Goal: Task Accomplishment & Management: Manage account settings

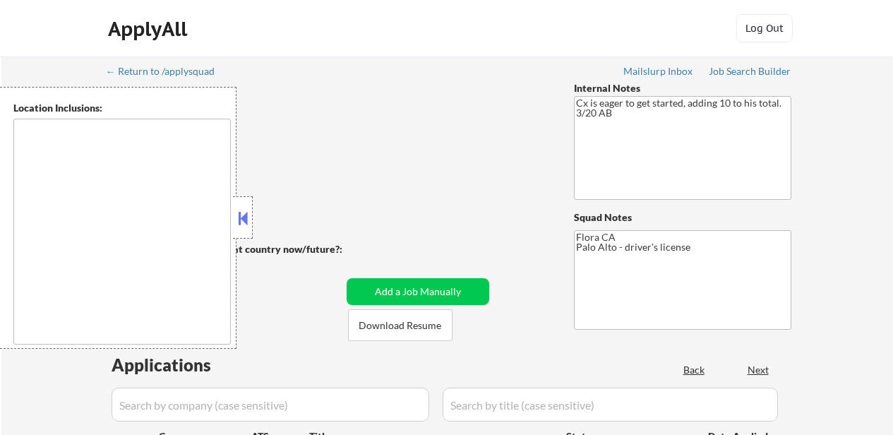
type textarea "[GEOGRAPHIC_DATA], [GEOGRAPHIC_DATA] [GEOGRAPHIC_DATA], [GEOGRAPHIC_DATA] [GEOG…"
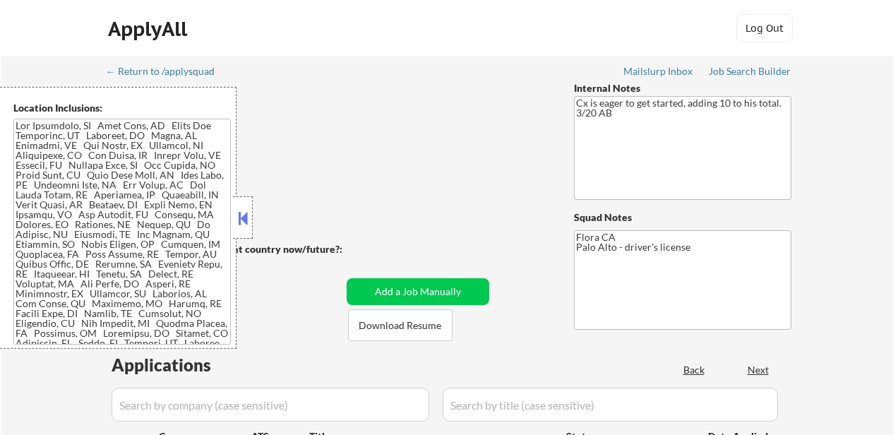
select select ""pending""
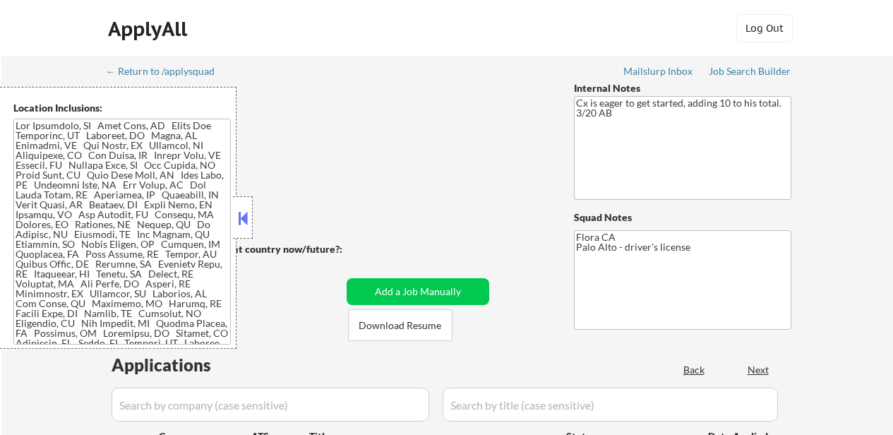
select select ""pending""
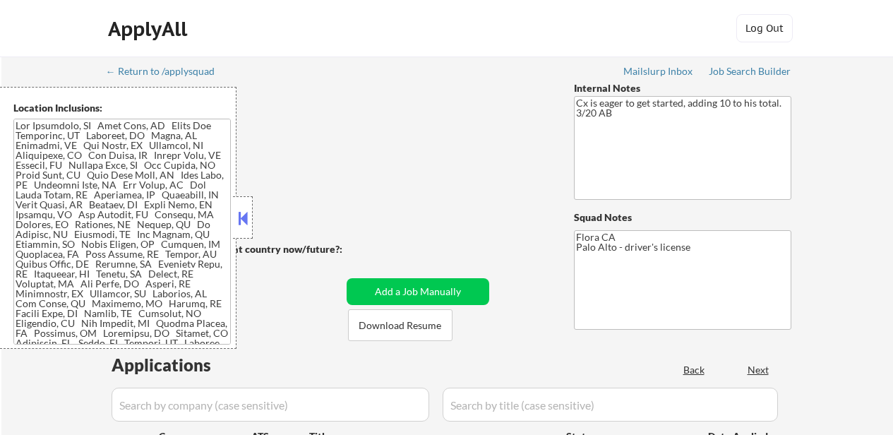
select select ""pending""
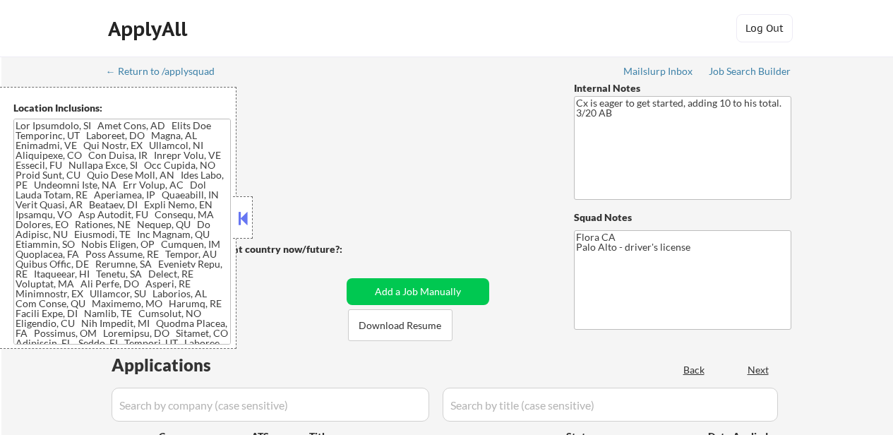
select select ""pending""
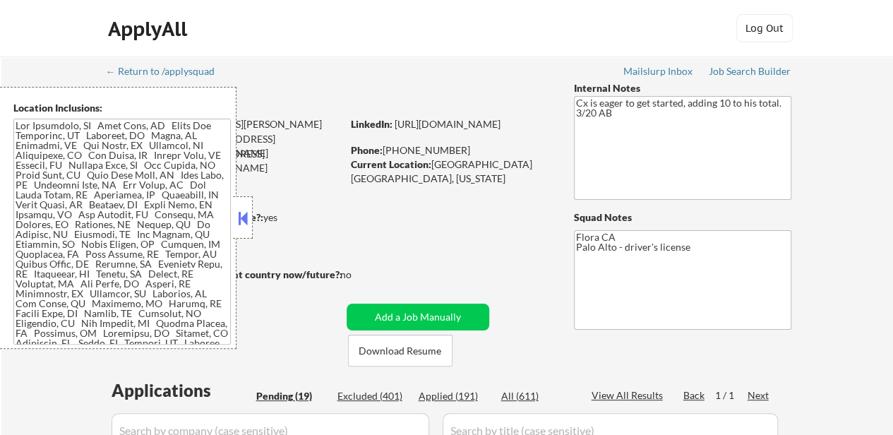
click at [240, 216] on button at bounding box center [243, 217] width 16 height 21
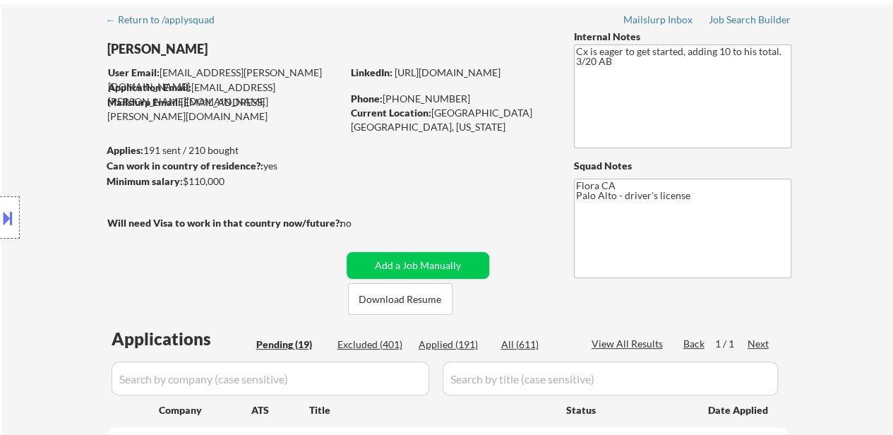
scroll to position [212, 0]
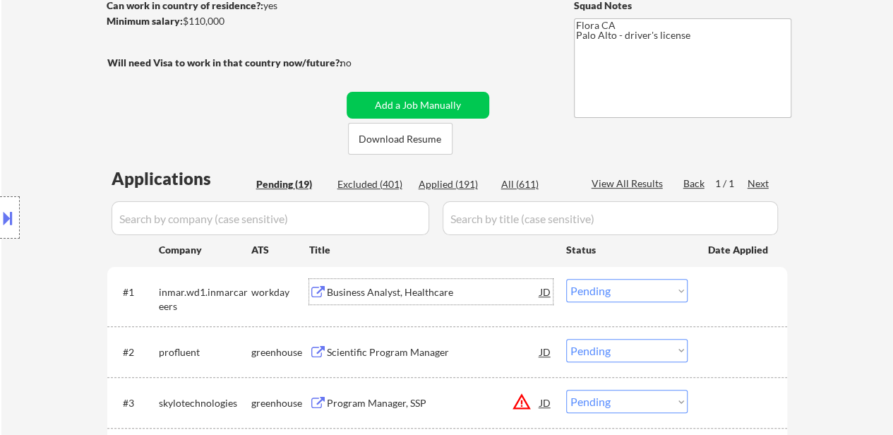
click at [412, 292] on div "Business Analyst, Healthcare" at bounding box center [433, 292] width 213 height 14
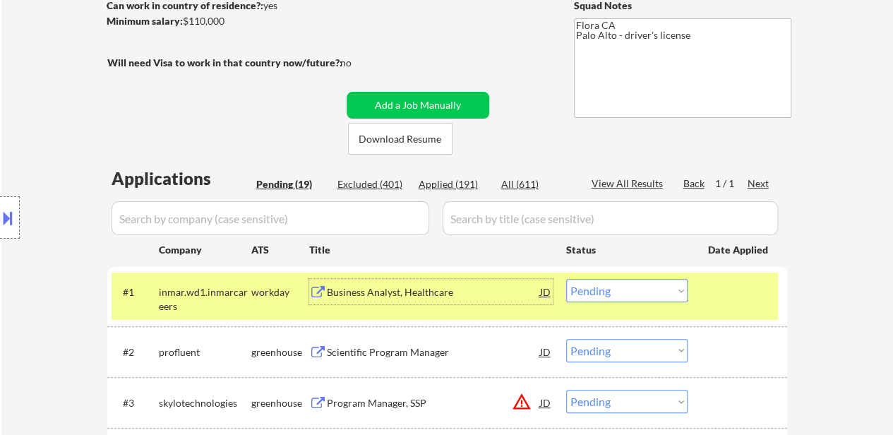
click at [403, 353] on div "Scientific Program Manager" at bounding box center [433, 352] width 213 height 14
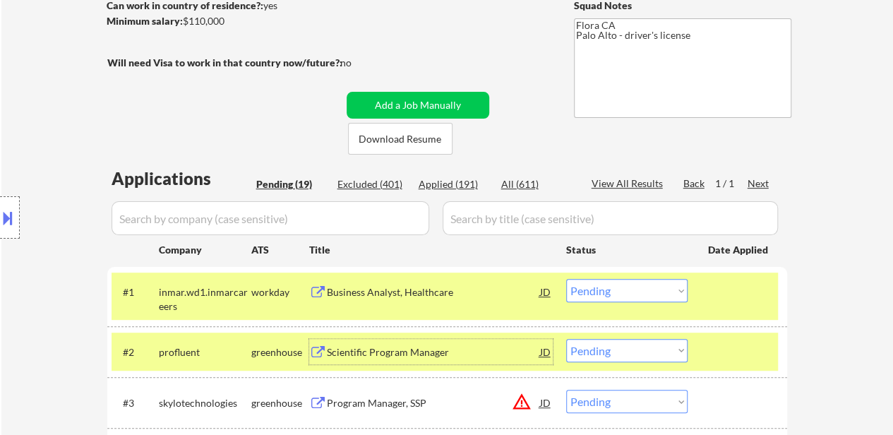
click at [652, 286] on select "Choose an option... Pending Applied Excluded (Questions) Excluded (Expired) Exc…" at bounding box center [626, 290] width 121 height 23
click at [566, 279] on select "Choose an option... Pending Applied Excluded (Questions) Excluded (Expired) Exc…" at bounding box center [626, 290] width 121 height 23
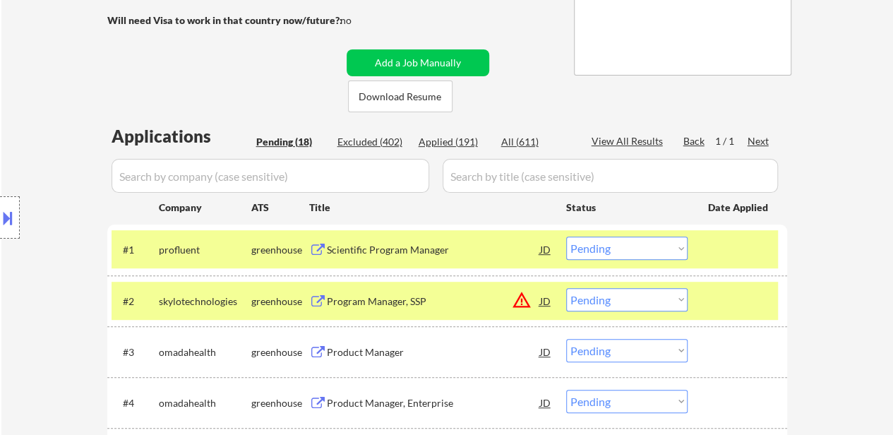
scroll to position [282, 0]
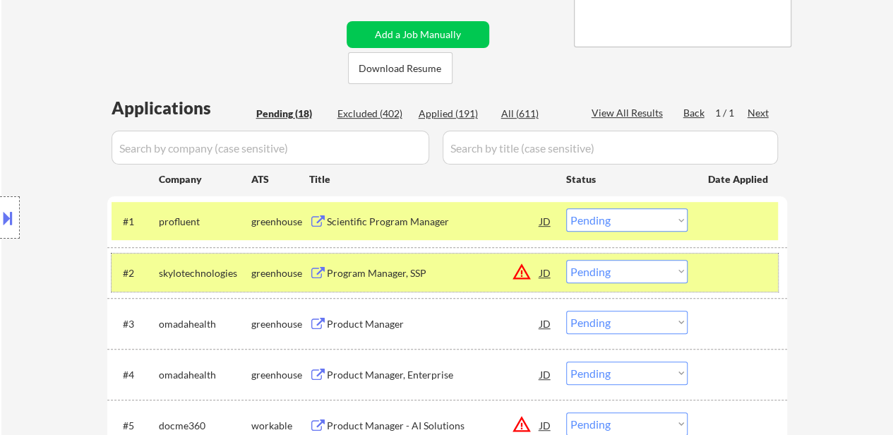
click at [719, 269] on div at bounding box center [739, 272] width 62 height 25
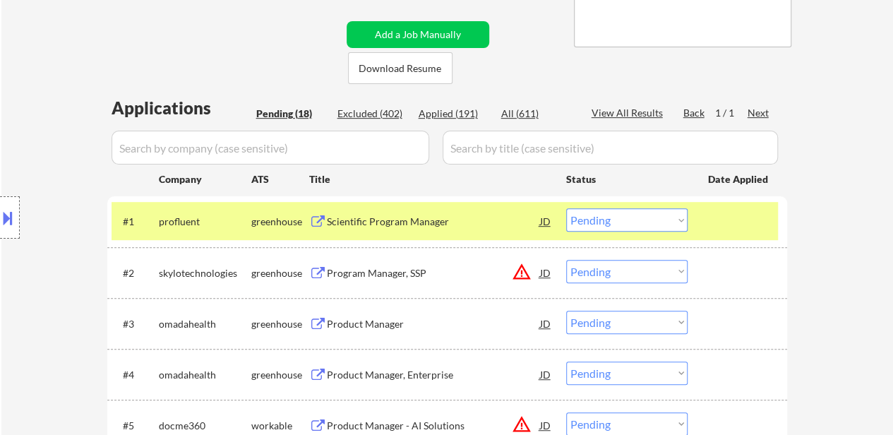
click at [402, 274] on div "Program Manager, SSP" at bounding box center [433, 273] width 213 height 14
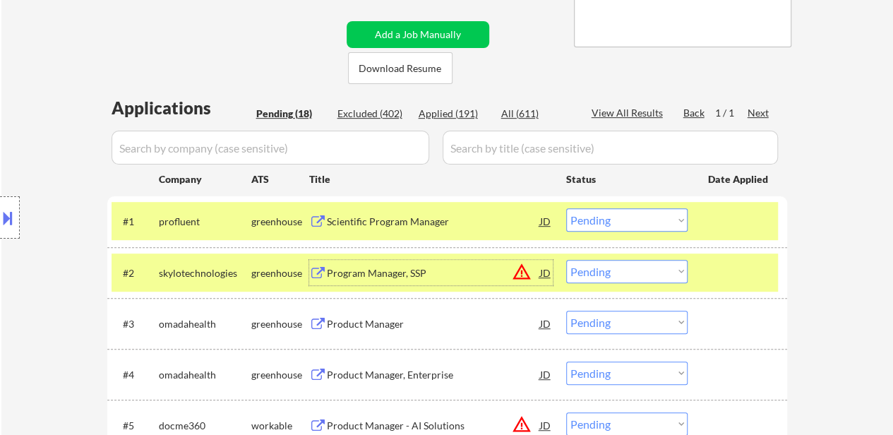
click at [603, 221] on select "Choose an option... Pending Applied Excluded (Questions) Excluded (Expired) Exc…" at bounding box center [626, 219] width 121 height 23
click at [566, 208] on select "Choose an option... Pending Applied Excluded (Questions) Excluded (Expired) Exc…" at bounding box center [626, 219] width 121 height 23
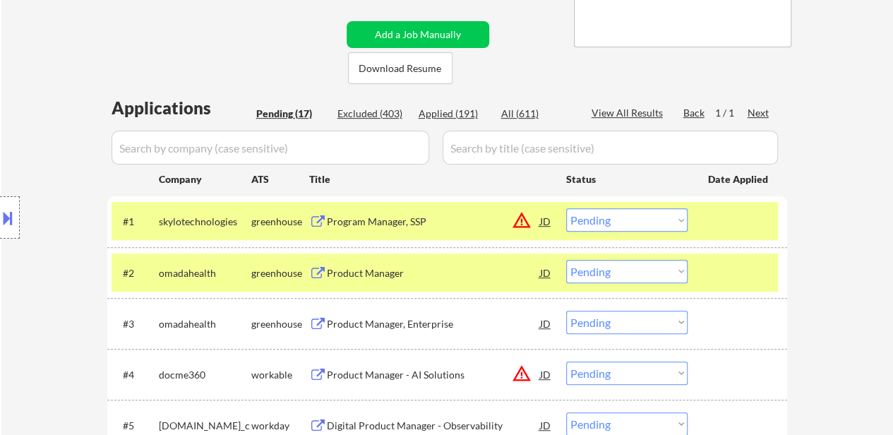
click at [627, 221] on select "Choose an option... Pending Applied Excluded (Questions) Excluded (Expired) Exc…" at bounding box center [626, 219] width 121 height 23
click at [566, 208] on select "Choose an option... Pending Applied Excluded (Questions) Excluded (Expired) Exc…" at bounding box center [626, 219] width 121 height 23
click at [375, 269] on div "Product Manager" at bounding box center [433, 273] width 213 height 14
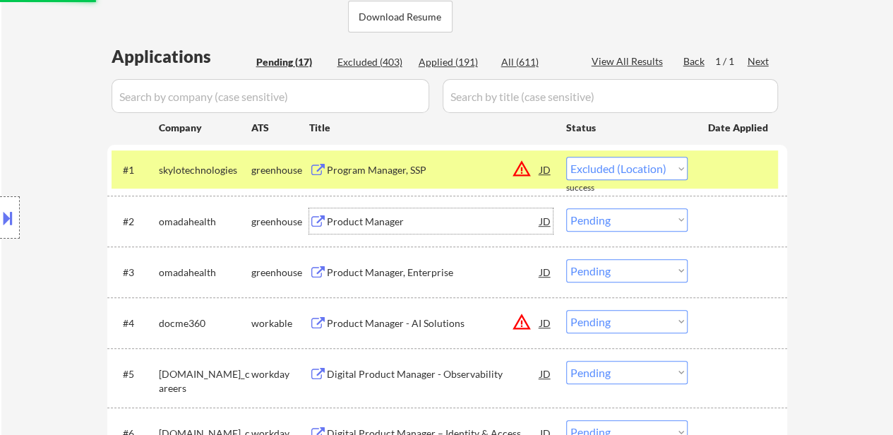
scroll to position [353, 0]
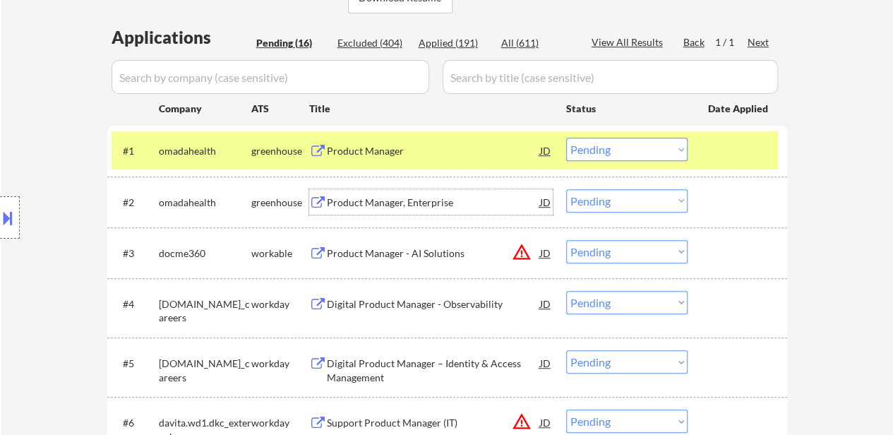
click at [409, 260] on div "Product Manager - AI Solutions" at bounding box center [433, 252] width 213 height 25
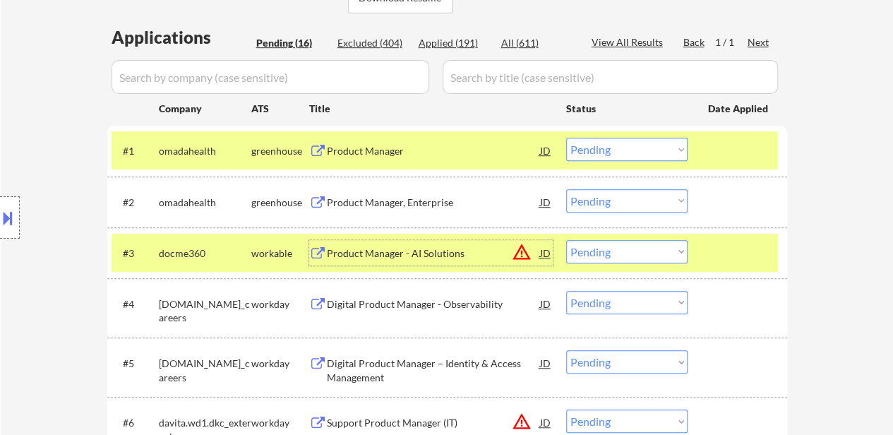
click at [595, 142] on select "Choose an option... Pending Applied Excluded (Questions) Excluded (Expired) Exc…" at bounding box center [626, 149] width 121 height 23
click at [566, 138] on select "Choose an option... Pending Applied Excluded (Questions) Excluded (Expired) Exc…" at bounding box center [626, 149] width 121 height 23
click at [423, 202] on div "Product Manager, Enterprise" at bounding box center [433, 202] width 213 height 14
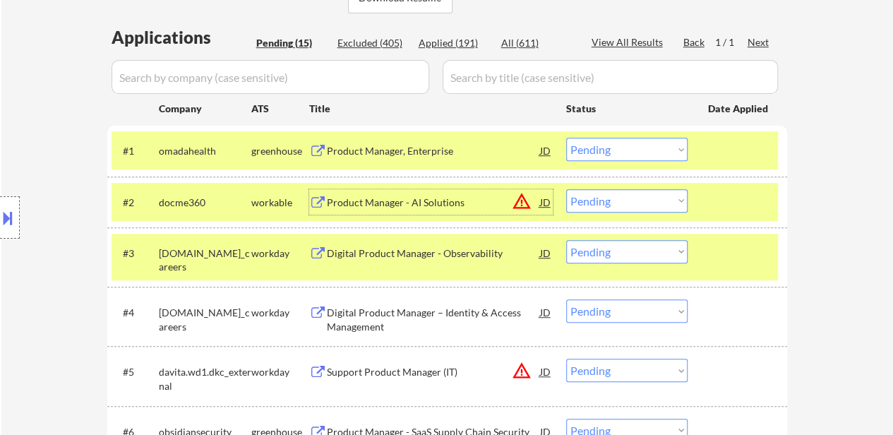
click at [644, 154] on select "Choose an option... Pending Applied Excluded (Questions) Excluded (Expired) Exc…" at bounding box center [626, 149] width 121 height 23
click at [566, 138] on select "Choose an option... Pending Applied Excluded (Questions) Excluded (Expired) Exc…" at bounding box center [626, 149] width 121 height 23
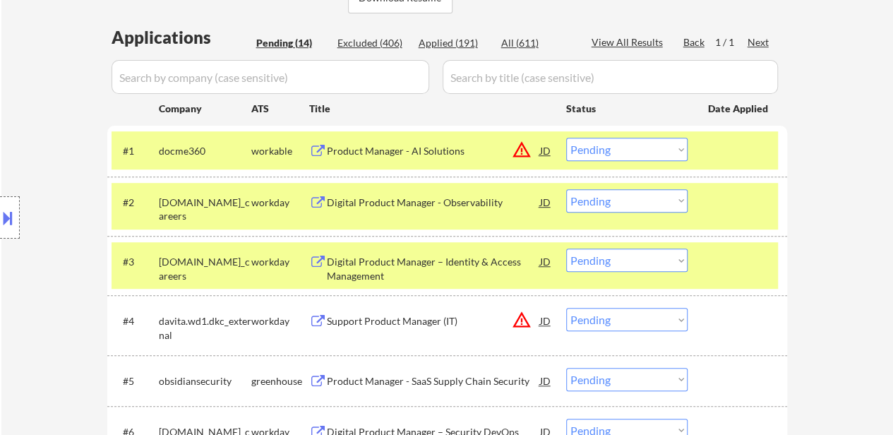
click at [449, 204] on div "Digital Product Manager - Observability" at bounding box center [433, 202] width 213 height 14
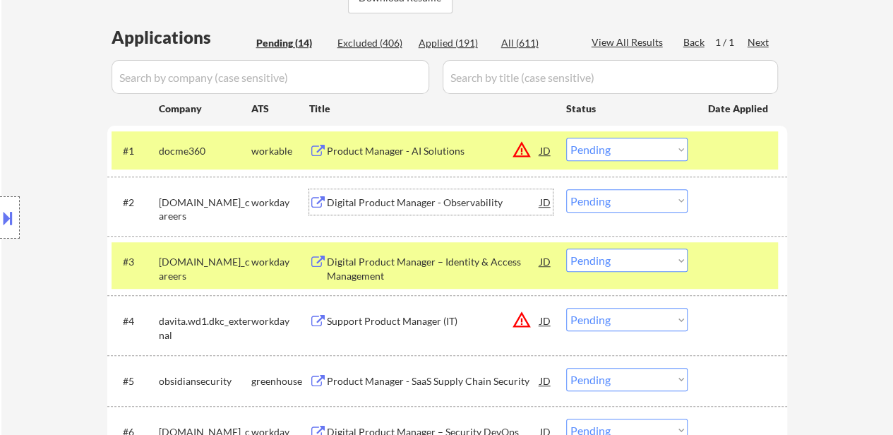
click at [594, 146] on select "Choose an option... Pending Applied Excluded (Questions) Excluded (Expired) Exc…" at bounding box center [626, 149] width 121 height 23
click at [566, 138] on select "Choose an option... Pending Applied Excluded (Questions) Excluded (Expired) Exc…" at bounding box center [626, 149] width 121 height 23
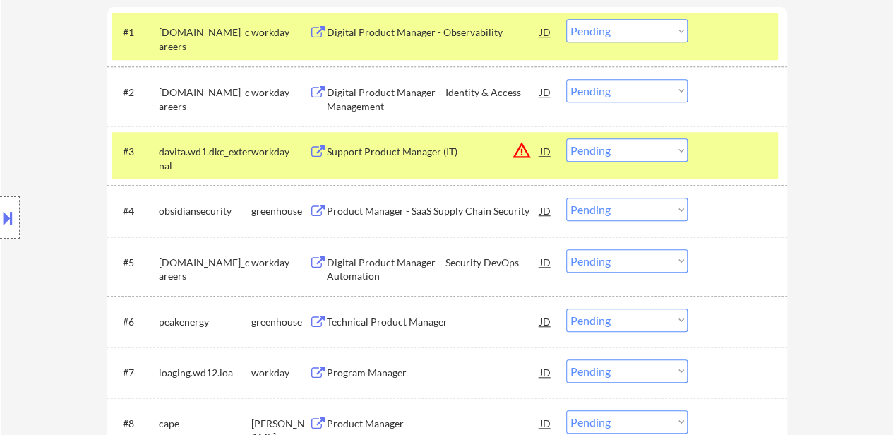
scroll to position [494, 0]
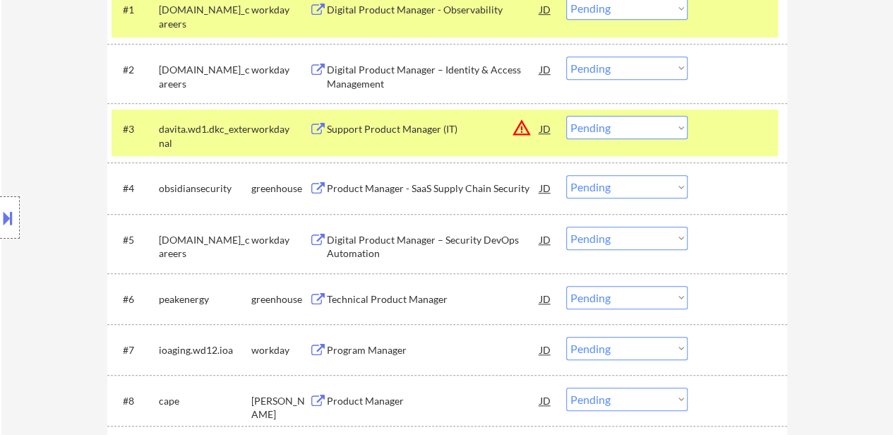
click at [429, 188] on div "Product Manager - SaaS Supply Chain Security" at bounding box center [433, 188] width 213 height 14
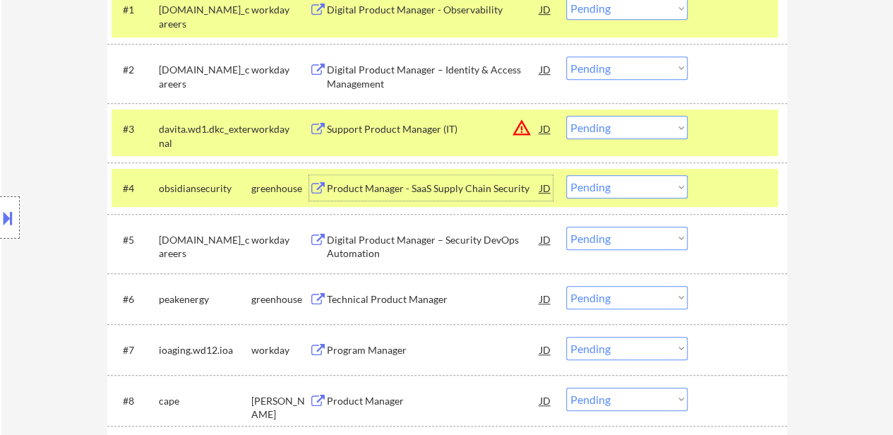
scroll to position [423, 0]
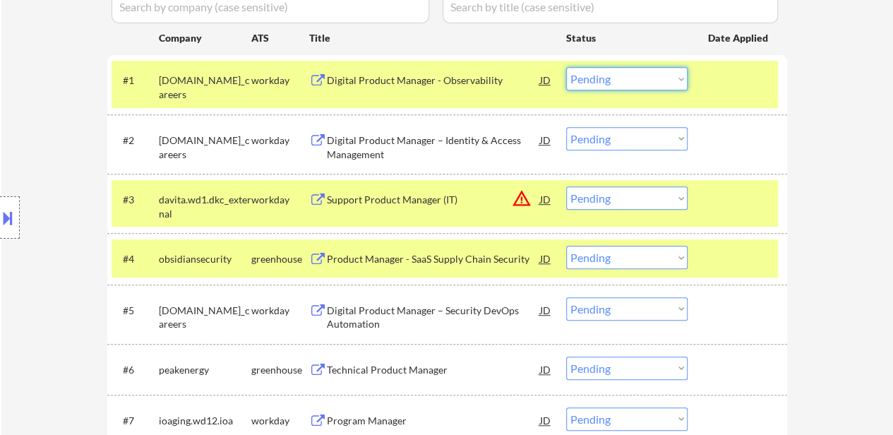
click at [651, 80] on select "Choose an option... Pending Applied Excluded (Questions) Excluded (Expired) Exc…" at bounding box center [626, 78] width 121 height 23
click at [566, 67] on select "Choose an option... Pending Applied Excluded (Questions) Excluded (Expired) Exc…" at bounding box center [626, 78] width 121 height 23
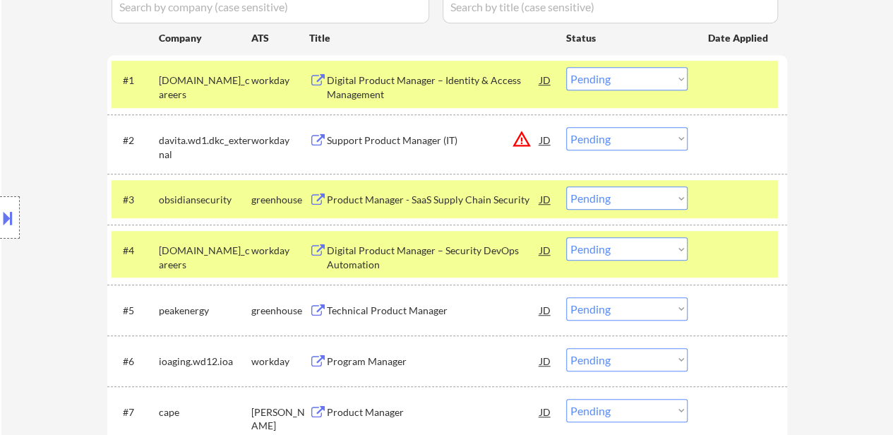
click at [650, 76] on select "Choose an option... Pending Applied Excluded (Questions) Excluded (Expired) Exc…" at bounding box center [626, 78] width 121 height 23
click at [566, 67] on select "Choose an option... Pending Applied Excluded (Questions) Excluded (Expired) Exc…" at bounding box center [626, 78] width 121 height 23
select select ""pending""
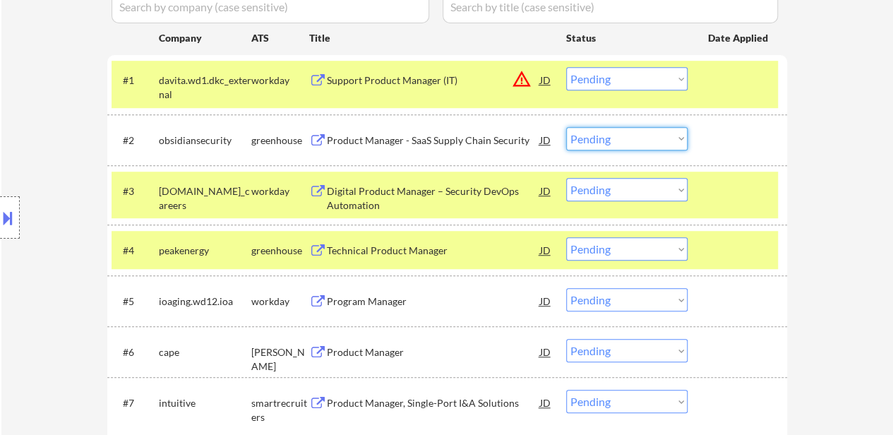
click at [660, 138] on select "Choose an option... Pending Applied Excluded (Questions) Excluded (Expired) Exc…" at bounding box center [626, 138] width 121 height 23
click at [566, 127] on select "Choose an option... Pending Applied Excluded (Questions) Excluded (Expired) Exc…" at bounding box center [626, 138] width 121 height 23
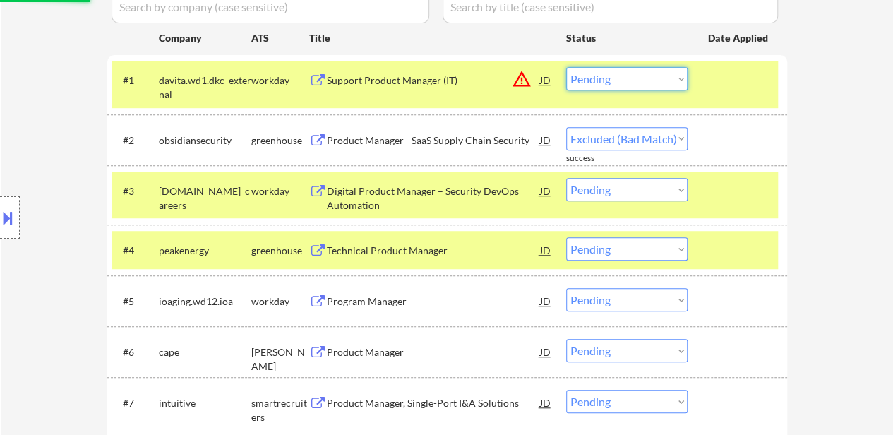
click at [662, 72] on select "Choose an option... Pending Applied Excluded (Questions) Excluded (Expired) Exc…" at bounding box center [626, 78] width 121 height 23
select select ""pending""
click at [566, 67] on select "Choose an option... Pending Applied Excluded (Questions) Excluded (Expired) Exc…" at bounding box center [626, 78] width 121 height 23
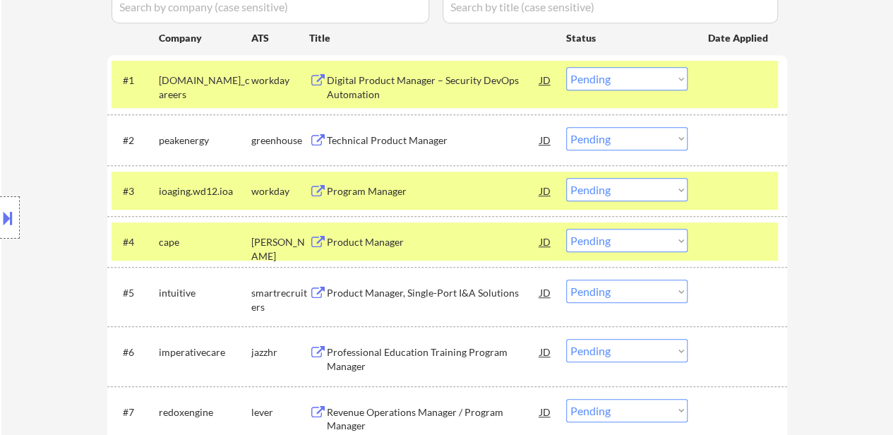
click at [651, 78] on select "Choose an option... Pending Applied Excluded (Questions) Excluded (Expired) Exc…" at bounding box center [626, 78] width 121 height 23
click at [566, 67] on select "Choose an option... Pending Applied Excluded (Questions) Excluded (Expired) Exc…" at bounding box center [626, 78] width 121 height 23
click at [346, 135] on div "Technical Product Manager" at bounding box center [433, 140] width 213 height 14
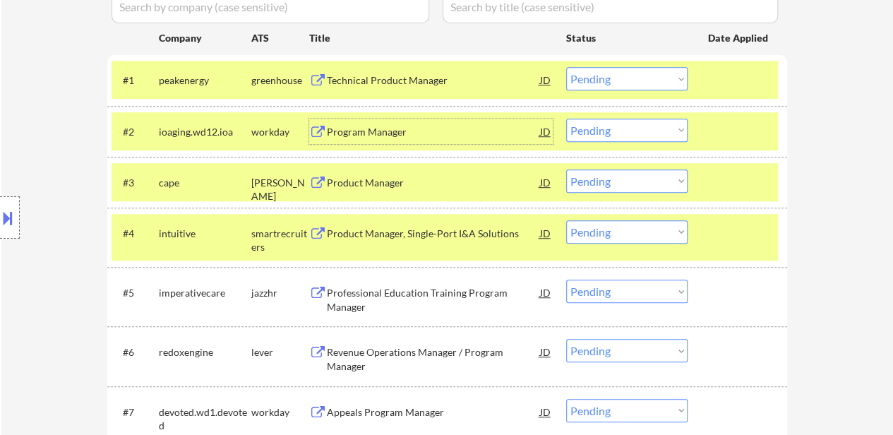
click at [714, 132] on div at bounding box center [739, 131] width 62 height 25
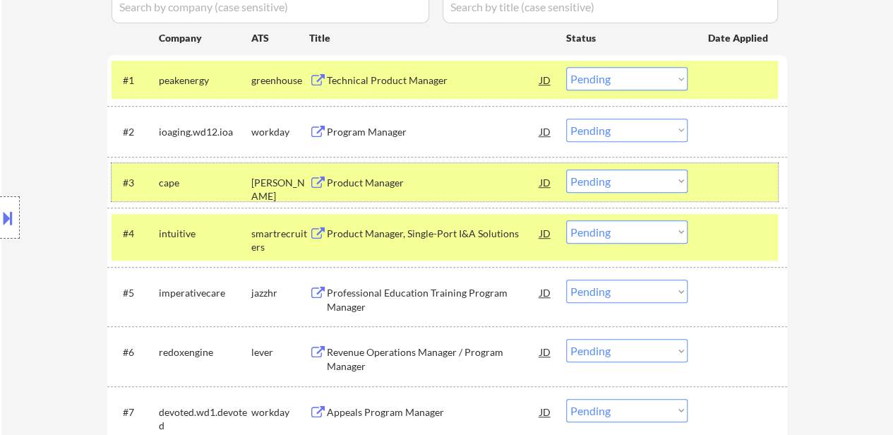
click at [711, 184] on div at bounding box center [739, 181] width 62 height 25
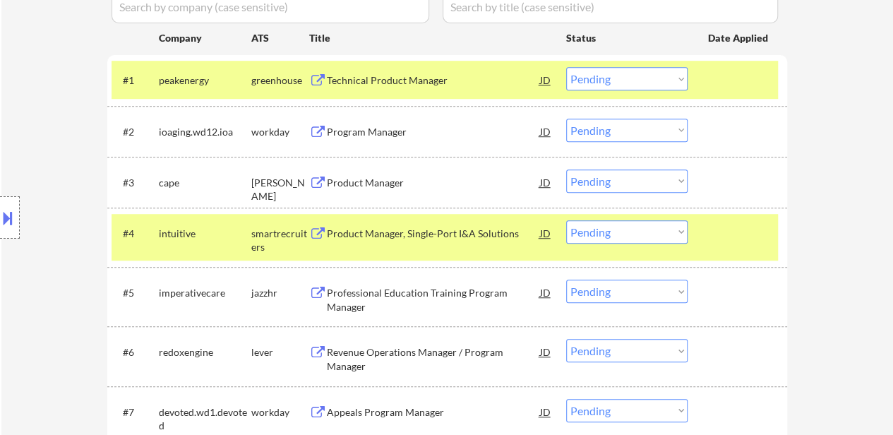
click at [715, 238] on div at bounding box center [739, 232] width 62 height 25
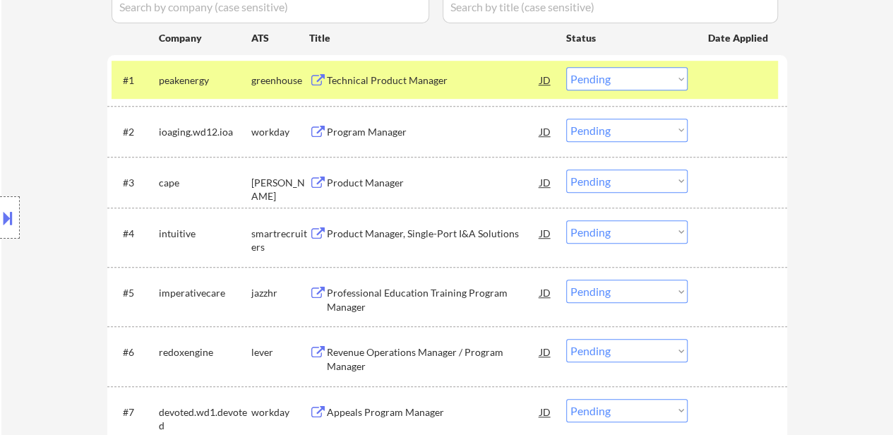
click at [397, 127] on div "Program Manager" at bounding box center [433, 132] width 213 height 14
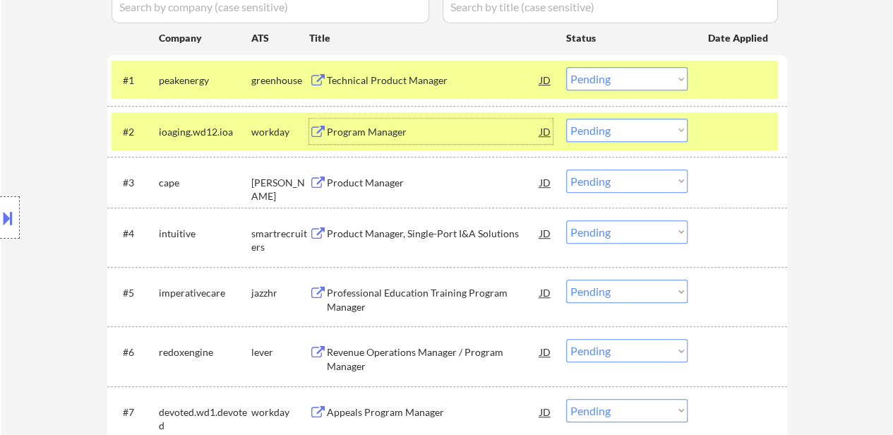
click at [635, 76] on select "Choose an option... Pending Applied Excluded (Questions) Excluded (Expired) Exc…" at bounding box center [626, 78] width 121 height 23
click at [566, 67] on select "Choose an option... Pending Applied Excluded (Questions) Excluded (Expired) Exc…" at bounding box center [626, 78] width 121 height 23
select select ""pending""
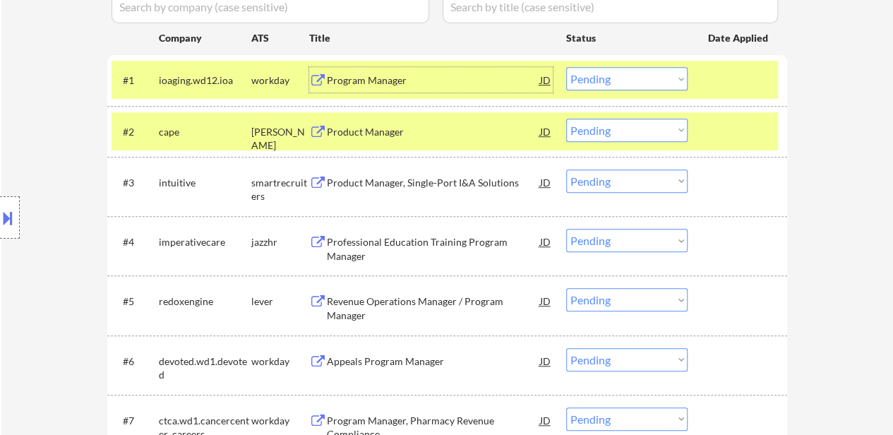
click at [380, 71] on div "Program Manager" at bounding box center [433, 79] width 213 height 25
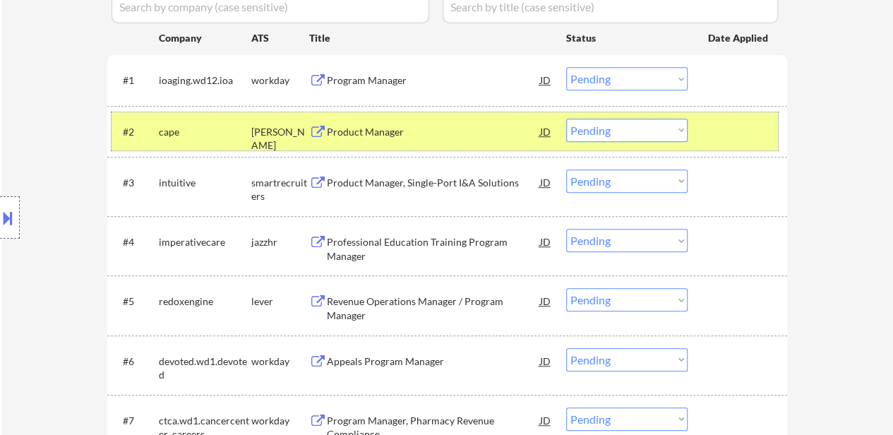
click at [752, 123] on div at bounding box center [739, 131] width 62 height 25
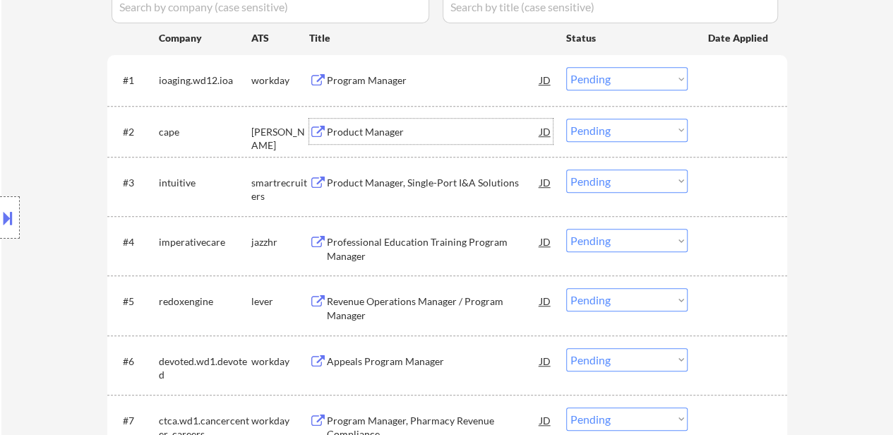
click at [470, 128] on div "Product Manager" at bounding box center [433, 132] width 213 height 14
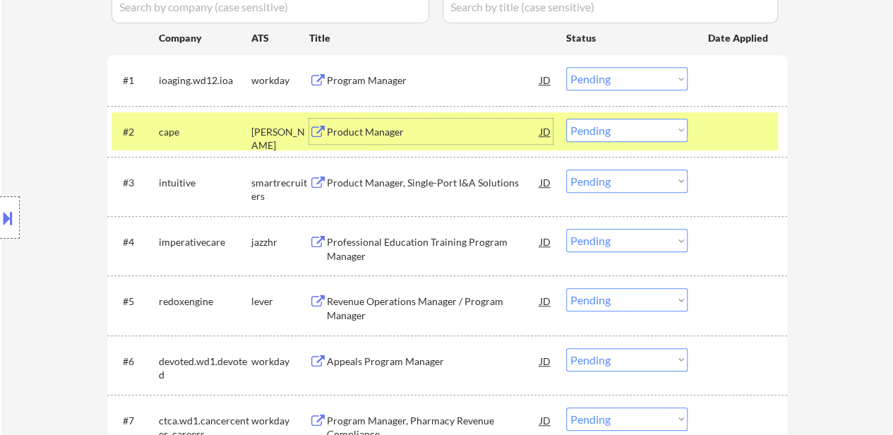
click at [401, 76] on div "Program Manager" at bounding box center [433, 80] width 213 height 14
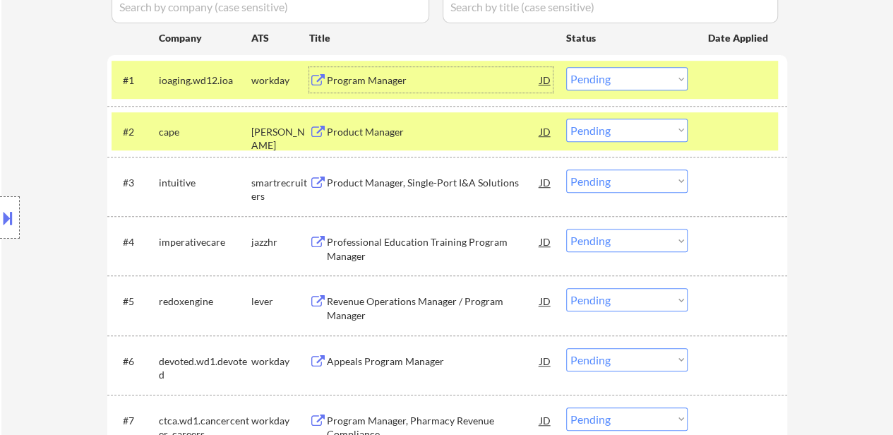
click at [593, 132] on select "Choose an option... Pending Applied Excluded (Questions) Excluded (Expired) Exc…" at bounding box center [626, 130] width 121 height 23
click at [566, 119] on select "Choose an option... Pending Applied Excluded (Questions) Excluded (Expired) Exc…" at bounding box center [626, 130] width 121 height 23
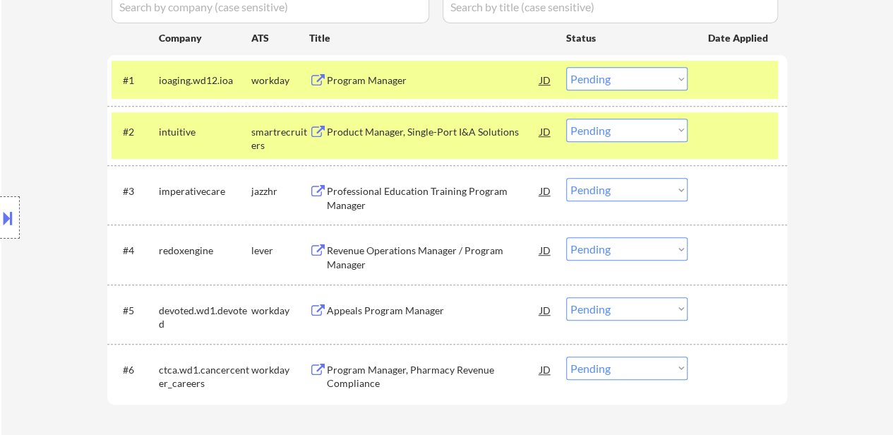
click at [713, 134] on div at bounding box center [739, 131] width 62 height 25
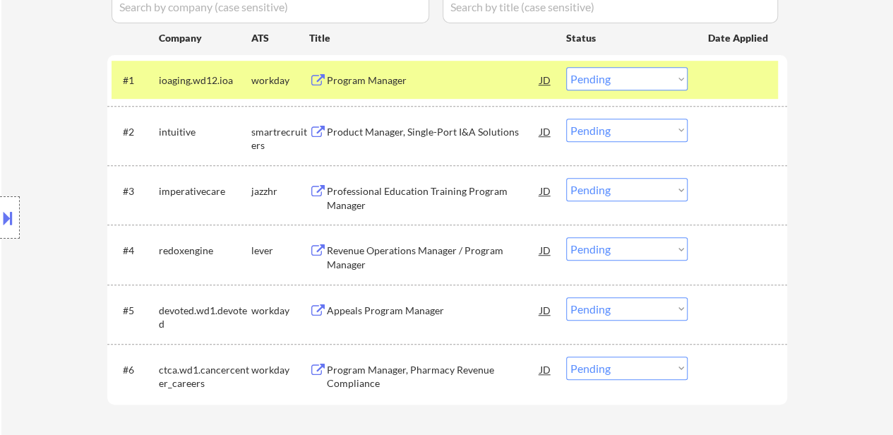
click at [370, 139] on div "Product Manager, Single-Port I&A Solutions" at bounding box center [433, 131] width 213 height 25
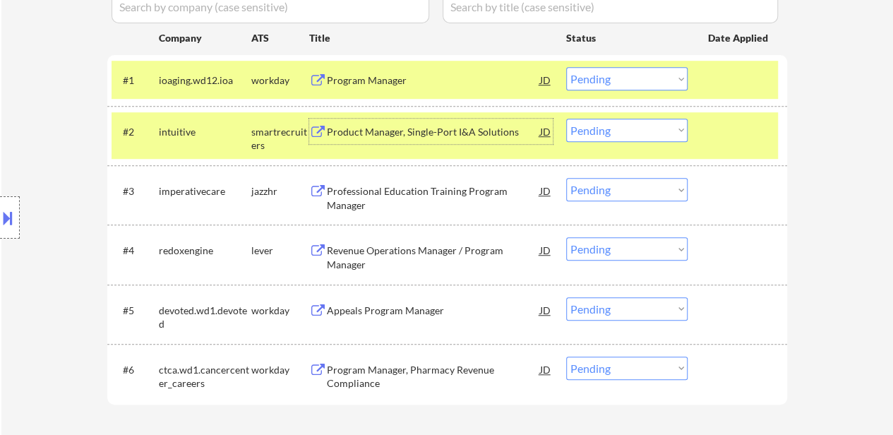
click at [374, 76] on div "Program Manager" at bounding box center [433, 80] width 213 height 14
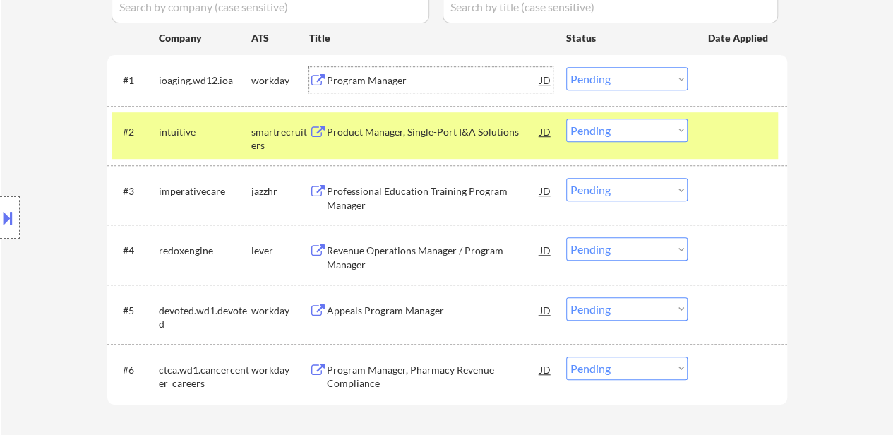
click at [610, 127] on select "Choose an option... Pending Applied Excluded (Questions) Excluded (Expired) Exc…" at bounding box center [626, 130] width 121 height 23
click at [566, 119] on select "Choose an option... Pending Applied Excluded (Questions) Excluded (Expired) Exc…" at bounding box center [626, 130] width 121 height 23
click at [426, 186] on div "Professional Education Training Program Manager" at bounding box center [433, 198] width 213 height 28
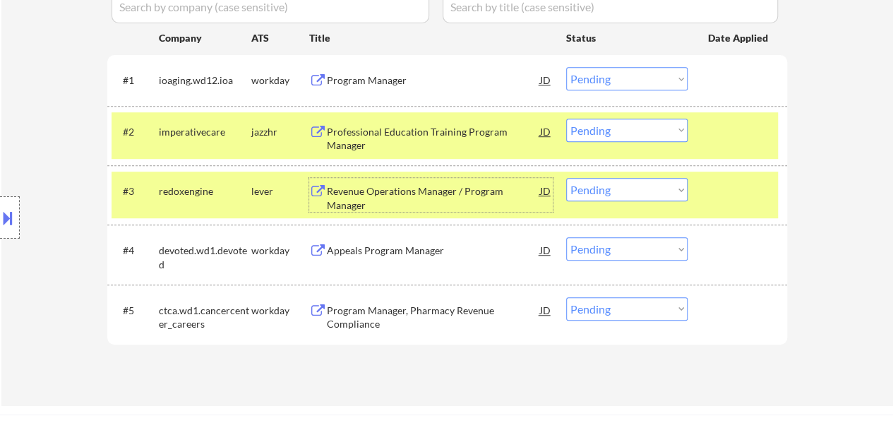
click at [638, 137] on select "Choose an option... Pending Applied Excluded (Questions) Excluded (Expired) Exc…" at bounding box center [626, 130] width 121 height 23
click at [566, 119] on select "Choose an option... Pending Applied Excluded (Questions) Excluded (Expired) Exc…" at bounding box center [626, 130] width 121 height 23
click at [380, 195] on div "Revenue Operations Manager / Program Manager" at bounding box center [433, 198] width 213 height 28
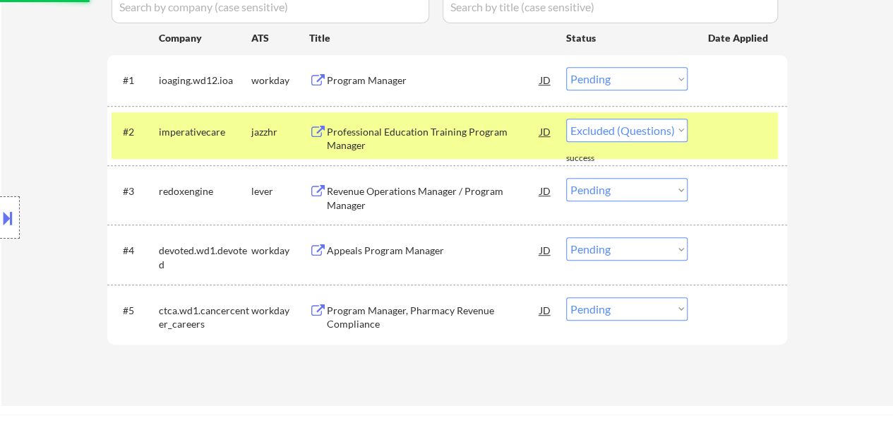
select select ""pending""
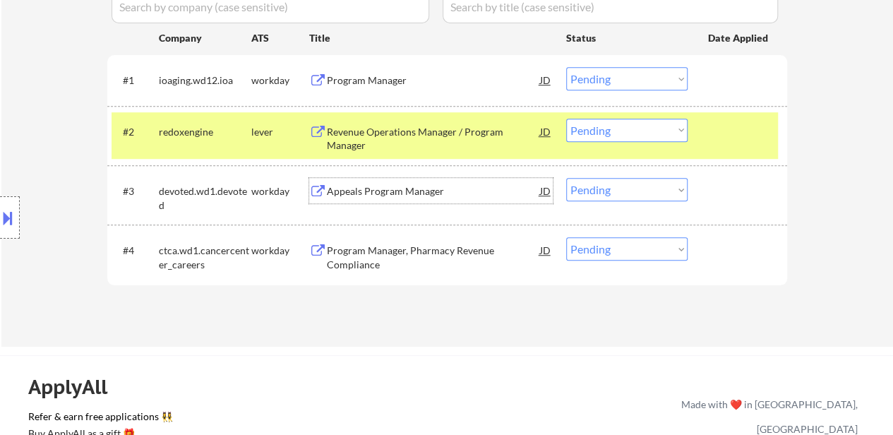
click at [624, 78] on select "Choose an option... Pending Applied Excluded (Questions) Excluded (Expired) Exc…" at bounding box center [626, 78] width 121 height 23
click at [566, 67] on select "Choose an option... Pending Applied Excluded (Questions) Excluded (Expired) Exc…" at bounding box center [626, 78] width 121 height 23
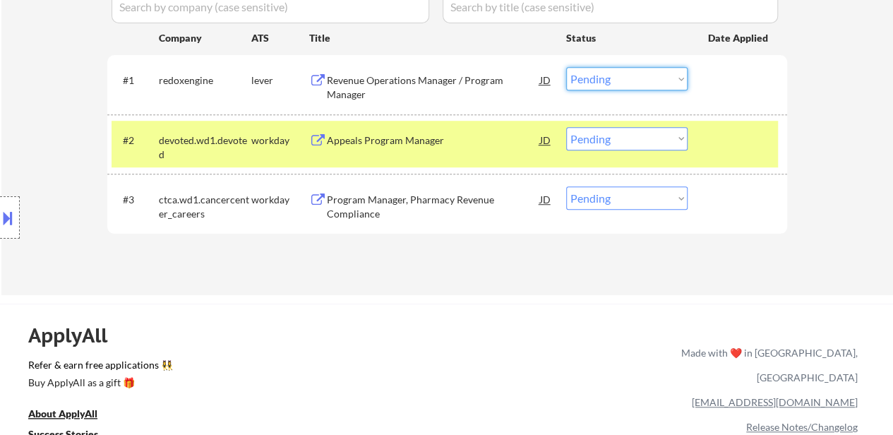
drag, startPoint x: 639, startPoint y: 78, endPoint x: 638, endPoint y: 88, distance: 9.9
click at [639, 78] on select "Choose an option... Pending Applied Excluded (Questions) Excluded (Expired) Exc…" at bounding box center [626, 78] width 121 height 23
click at [566, 67] on select "Choose an option... Pending Applied Excluded (Questions) Excluded (Expired) Exc…" at bounding box center [626, 78] width 121 height 23
select select ""pending""
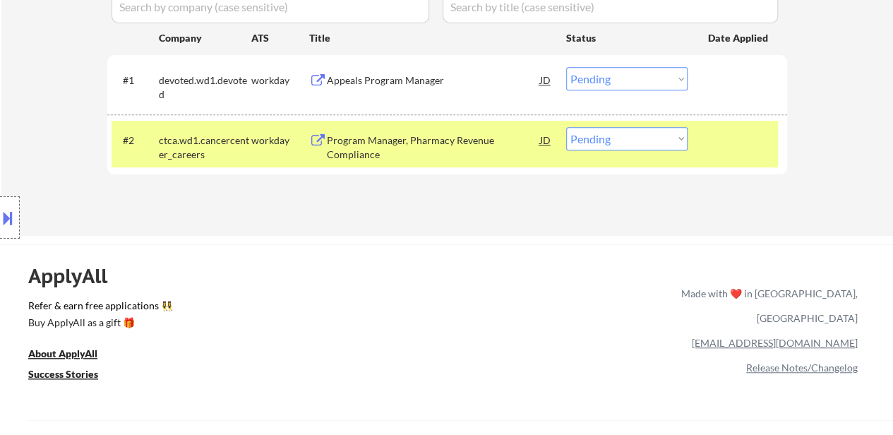
click at [402, 155] on div "Program Manager, Pharmacy Revenue Compliance" at bounding box center [433, 147] width 213 height 28
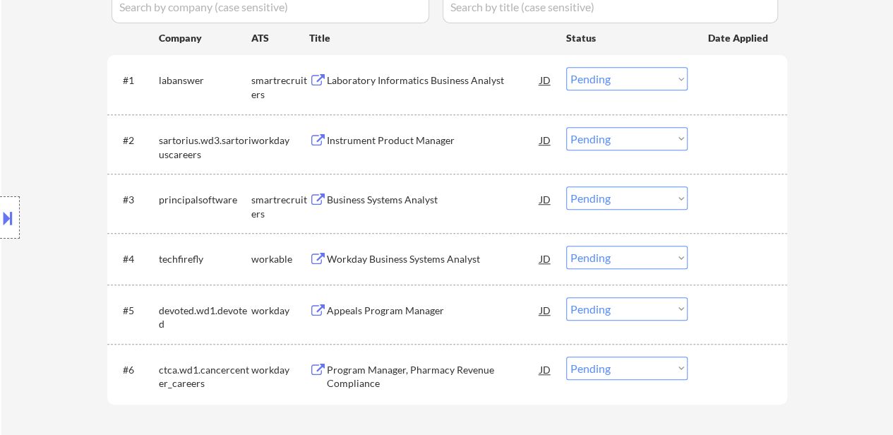
select select ""PLACEHOLDER_1427118222253""
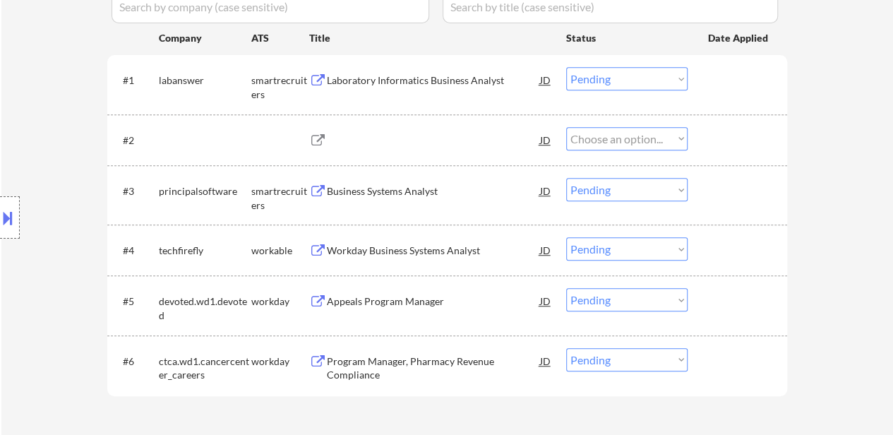
select select ""PLACEHOLDER_1427118222253""
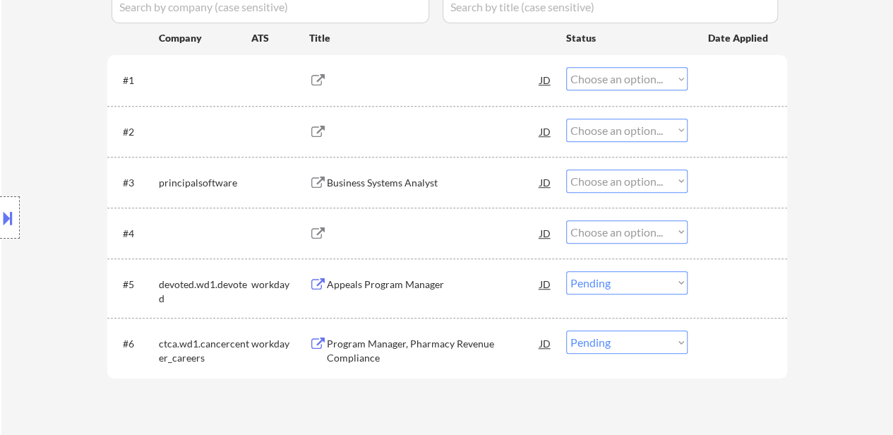
select select ""pending""
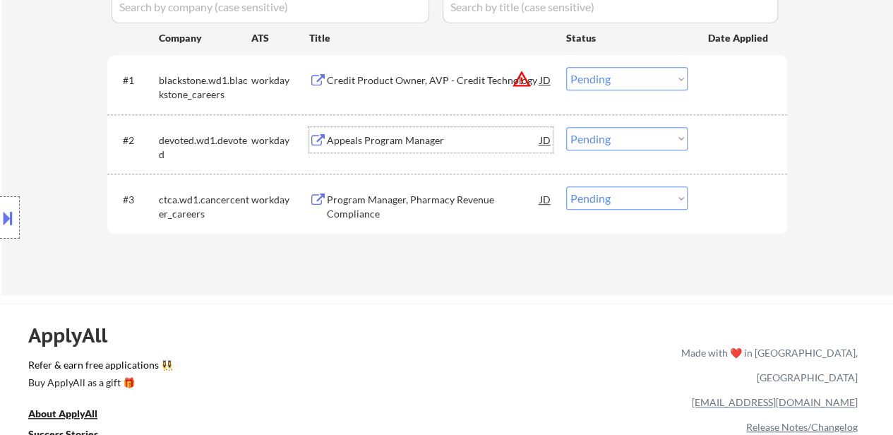
click at [416, 142] on div "Appeals Program Manager" at bounding box center [433, 140] width 213 height 14
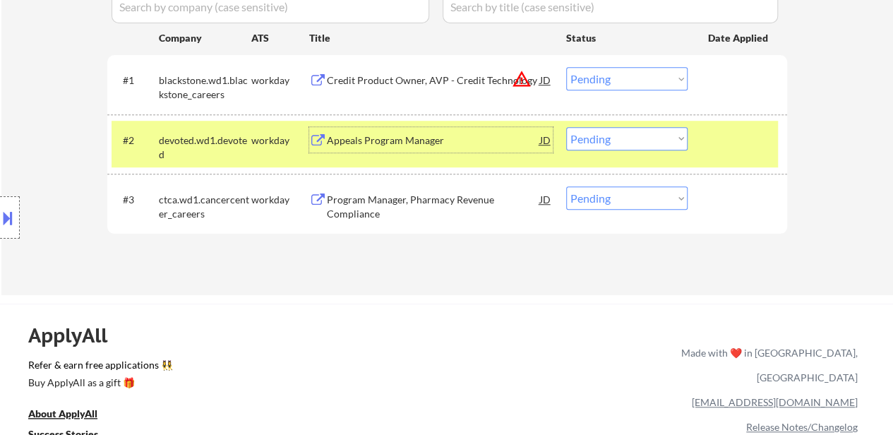
click at [600, 144] on select "Choose an option... Pending Applied Excluded (Questions) Excluded (Expired) Exc…" at bounding box center [626, 138] width 121 height 23
click at [566, 127] on select "Choose an option... Pending Applied Excluded (Questions) Excluded (Expired) Exc…" at bounding box center [626, 138] width 121 height 23
click at [476, 74] on div "Credit Product Owner, AVP - Credit Technology" at bounding box center [433, 80] width 213 height 14
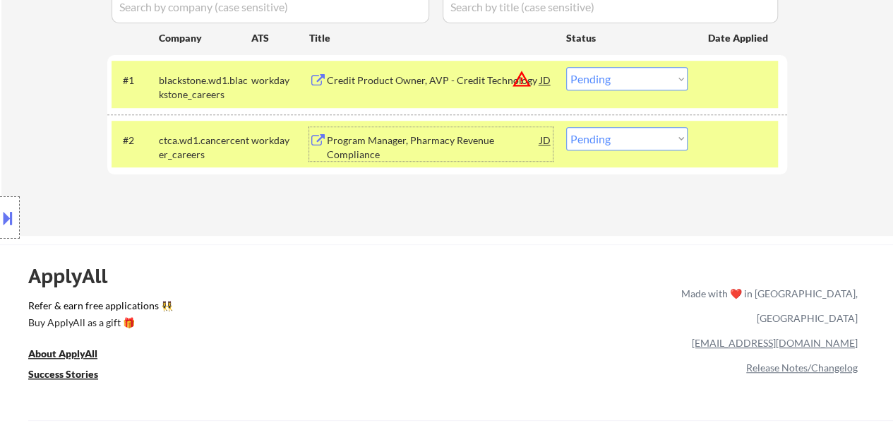
click at [411, 149] on div "Program Manager, Pharmacy Revenue Compliance" at bounding box center [433, 147] width 213 height 28
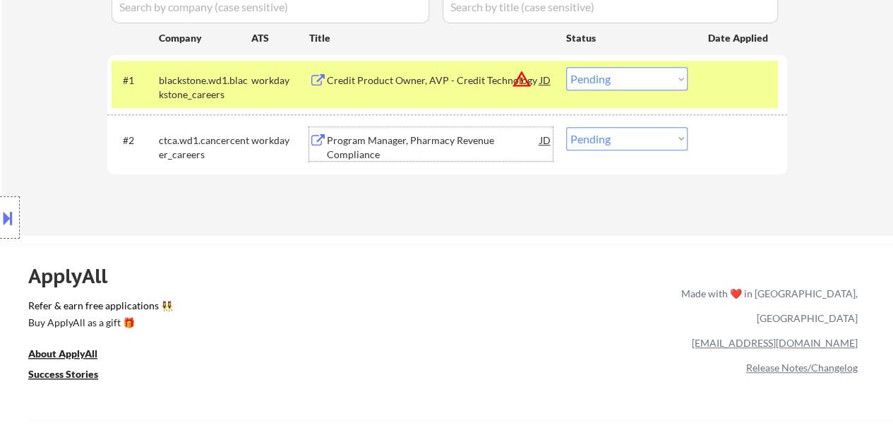
click at [653, 133] on select "Choose an option... Pending Applied Excluded (Questions) Excluded (Expired) Exc…" at bounding box center [626, 138] width 121 height 23
select select ""excluded__bad_match_""
click at [566, 127] on select "Choose an option... Pending Applied Excluded (Questions) Excluded (Expired) Exc…" at bounding box center [626, 138] width 121 height 23
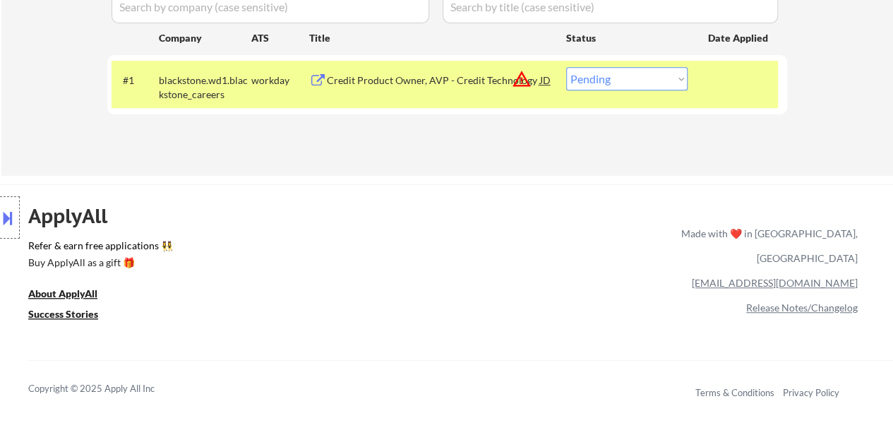
click at [646, 76] on select "Choose an option... Pending Applied Excluded (Questions) Excluded (Expired) Exc…" at bounding box center [626, 78] width 121 height 23
select select ""excluded__bad_match_""
click at [566, 67] on select "Choose an option... Pending Applied Excluded (Questions) Excluded (Expired) Exc…" at bounding box center [626, 78] width 121 height 23
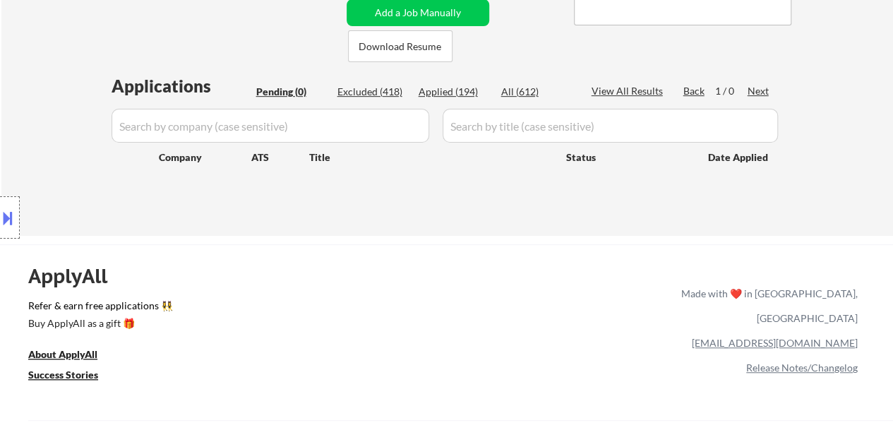
scroll to position [141, 0]
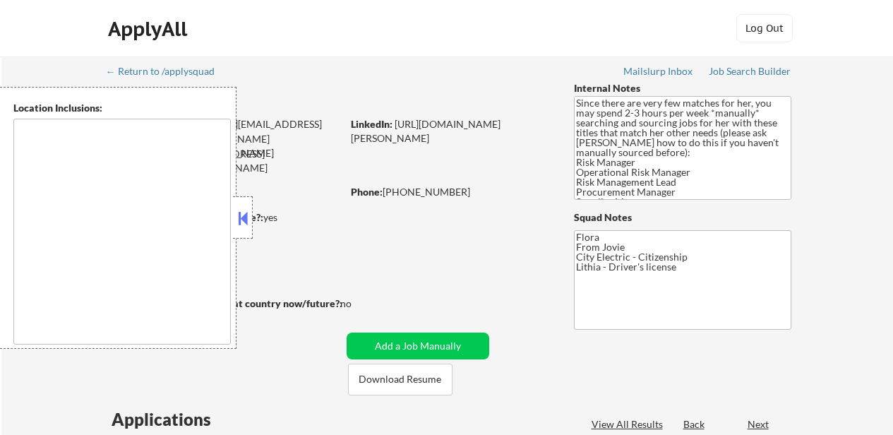
scroll to position [71, 0]
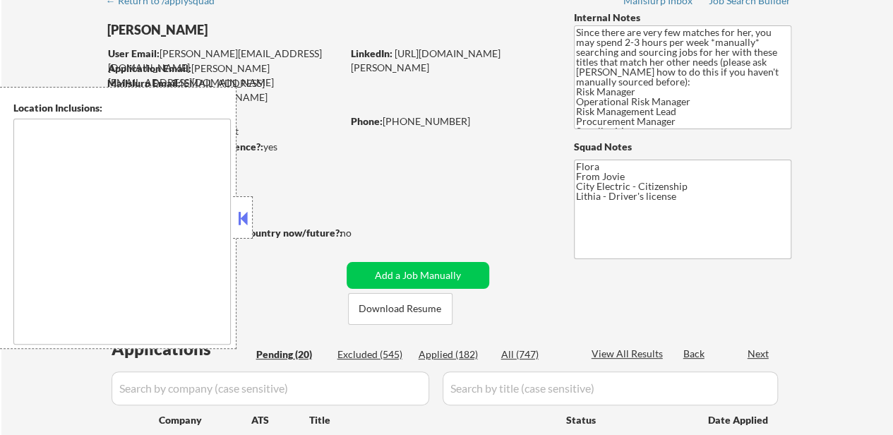
select select ""pending""
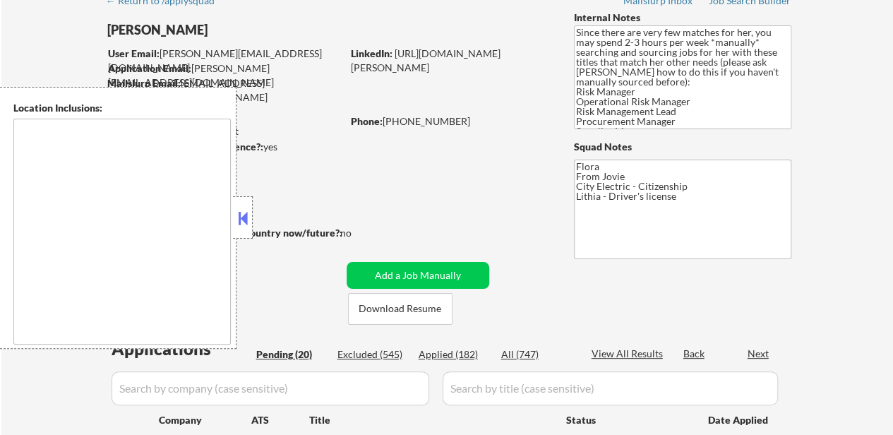
select select ""pending""
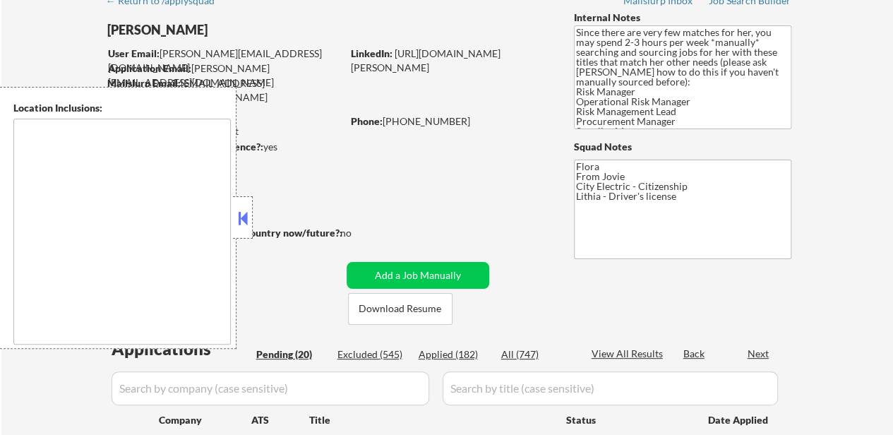
select select ""pending""
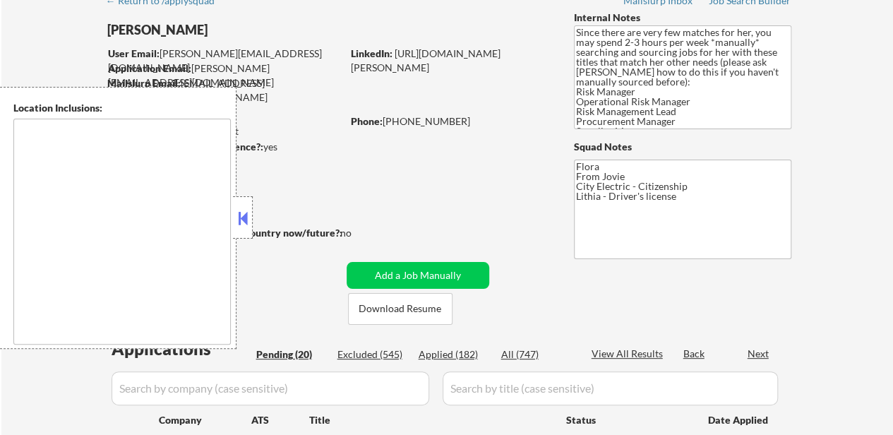
select select ""pending""
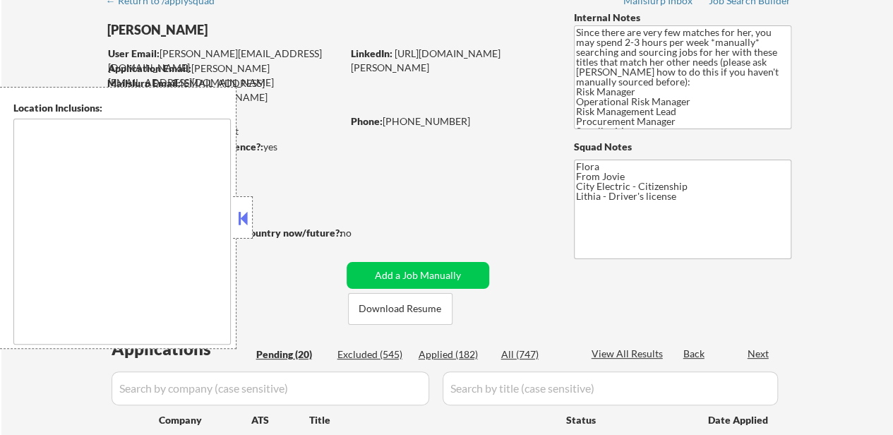
type textarea "[GEOGRAPHIC_DATA], [GEOGRAPHIC_DATA] Henrico, [GEOGRAPHIC_DATA] [GEOGRAPHIC_DAT…"
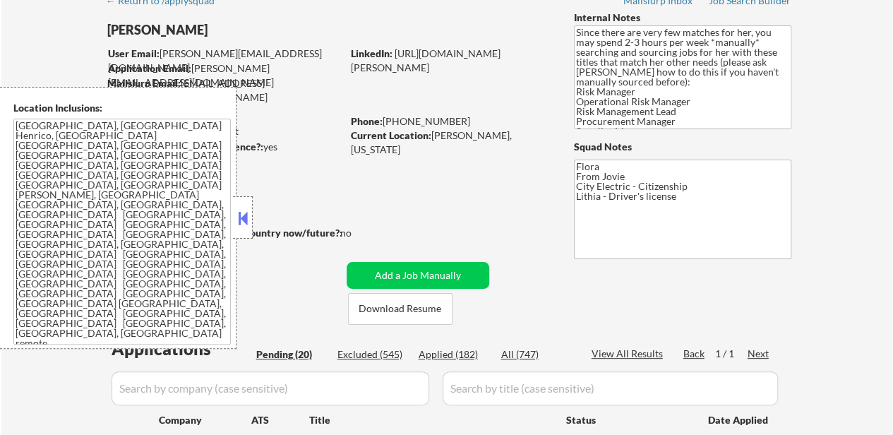
click at [247, 217] on button at bounding box center [243, 217] width 16 height 21
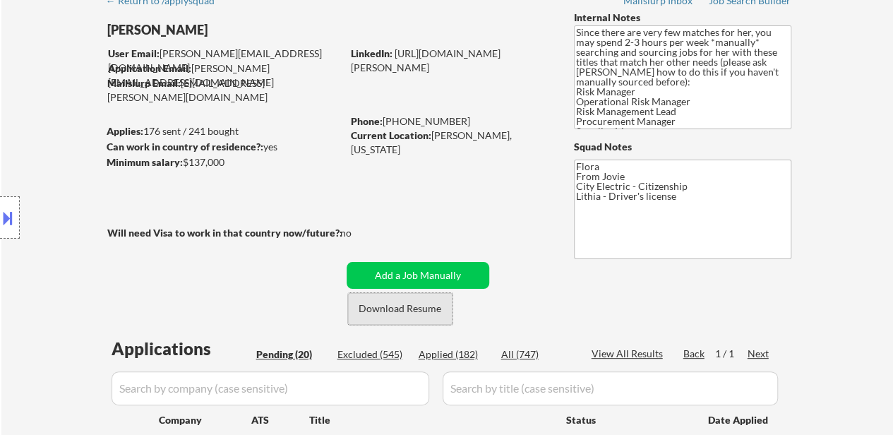
click at [421, 313] on button "Download Resume" at bounding box center [400, 309] width 104 height 32
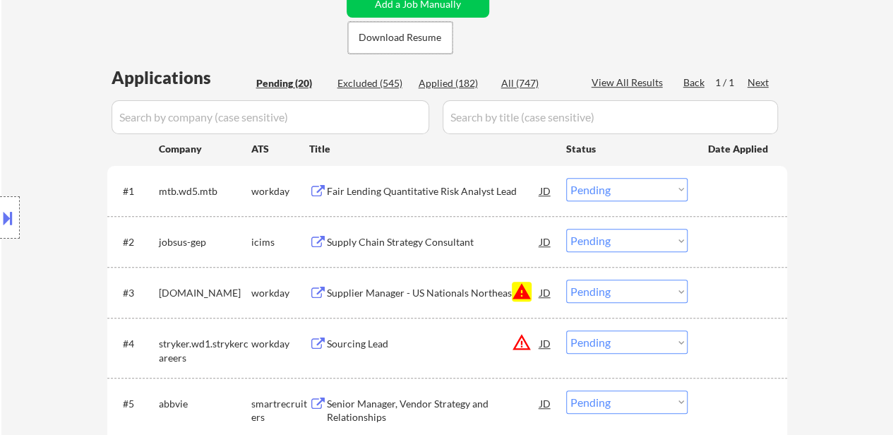
scroll to position [353, 0]
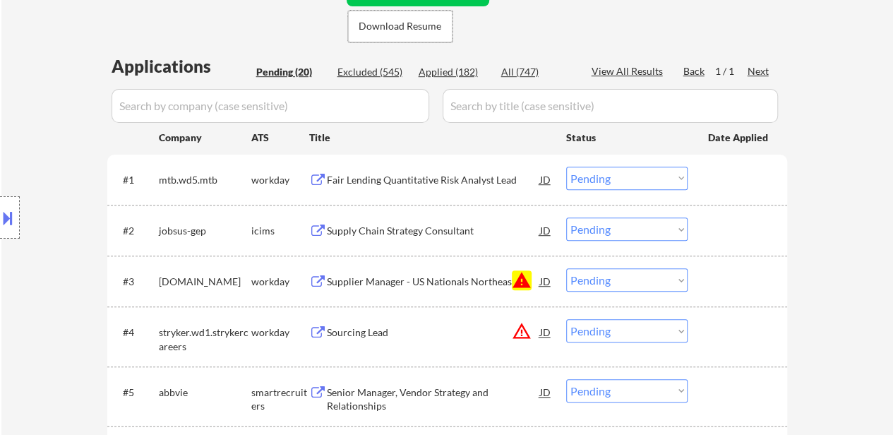
click at [413, 179] on div "Fair Lending Quantitative Risk Analyst Lead" at bounding box center [433, 180] width 213 height 14
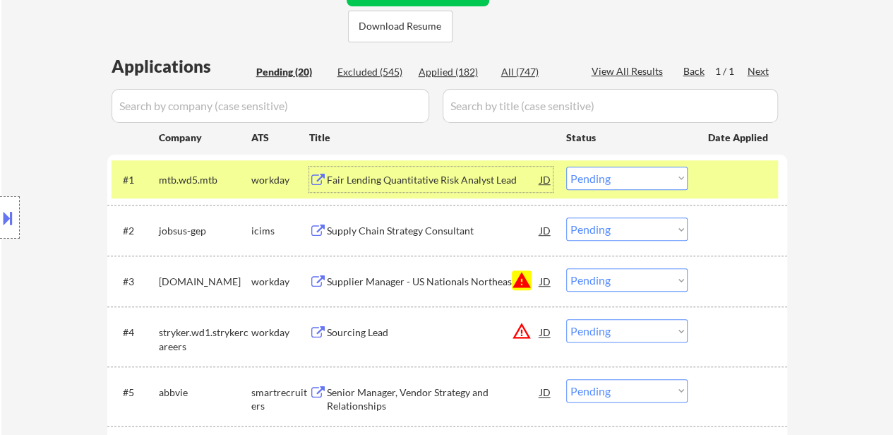
click at [390, 232] on div "Supply Chain Strategy Consultant" at bounding box center [433, 231] width 213 height 14
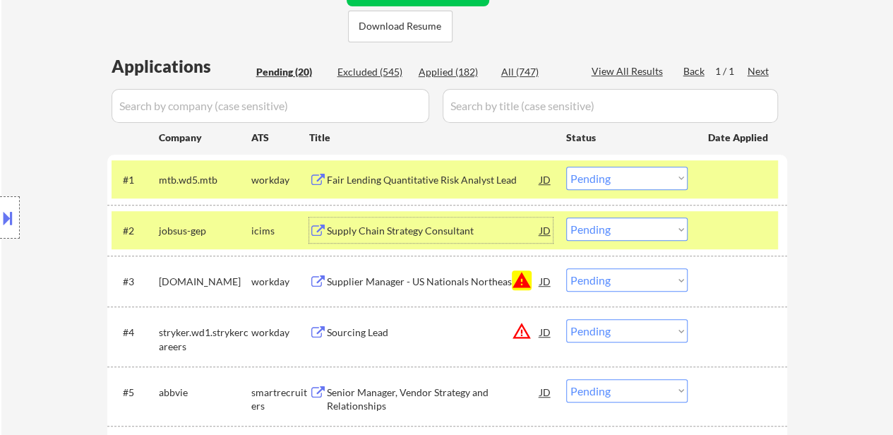
click at [17, 221] on div at bounding box center [10, 217] width 20 height 42
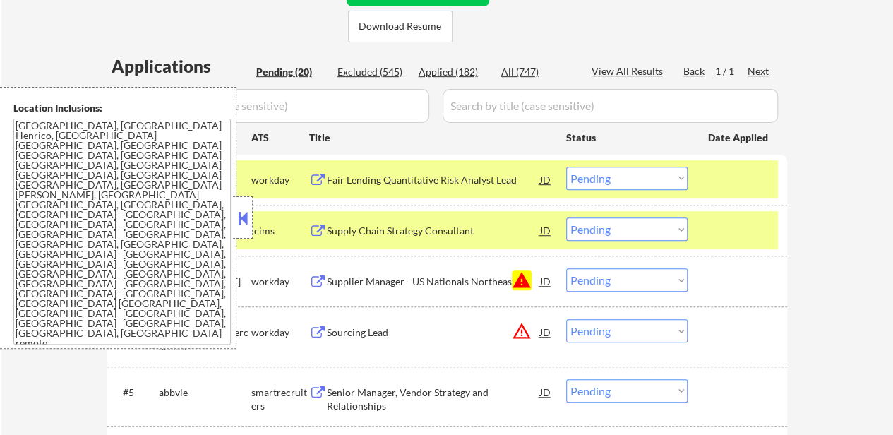
click at [241, 225] on button at bounding box center [243, 217] width 16 height 21
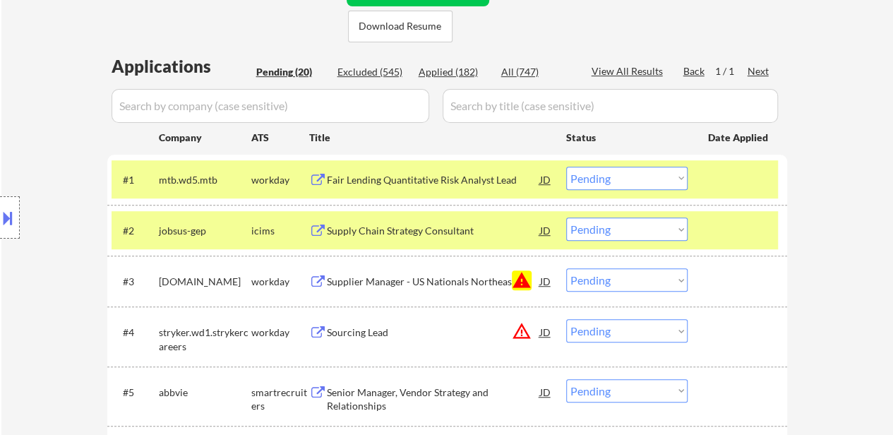
click at [588, 233] on select "Choose an option... Pending Applied Excluded (Questions) Excluded (Expired) Exc…" at bounding box center [626, 228] width 121 height 23
select select ""excluded__location_""
click at [566, 217] on select "Choose an option... Pending Applied Excluded (Questions) Excluded (Expired) Exc…" at bounding box center [626, 228] width 121 height 23
click at [623, 282] on select "Choose an option... Pending Applied Excluded (Questions) Excluded (Expired) Exc…" at bounding box center [626, 279] width 121 height 23
select select ""excluded__blocklist_""
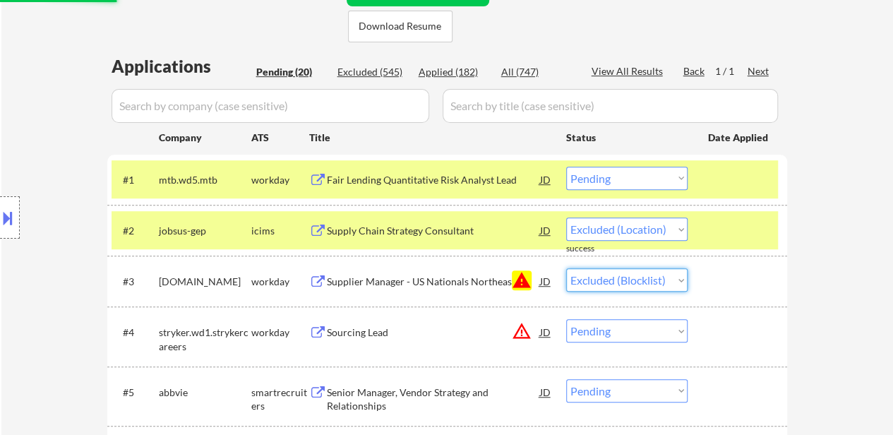
click at [566, 268] on select "Choose an option... Pending Applied Excluded (Questions) Excluded (Expired) Exc…" at bounding box center [626, 279] width 121 height 23
select select ""pending""
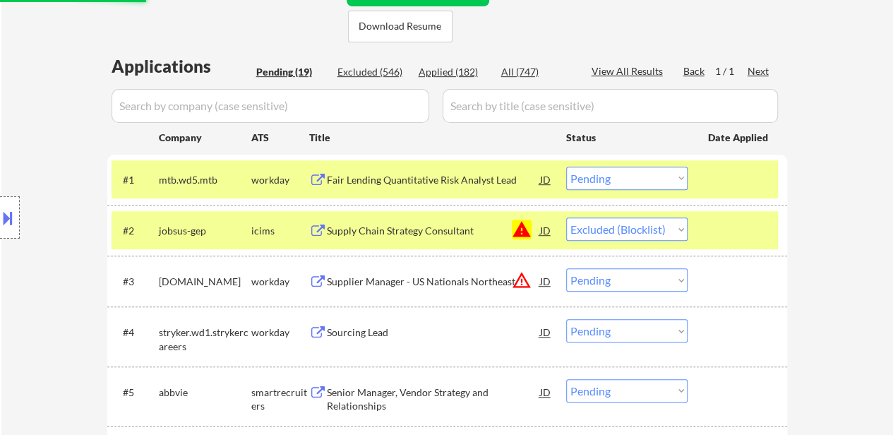
select select ""pending""
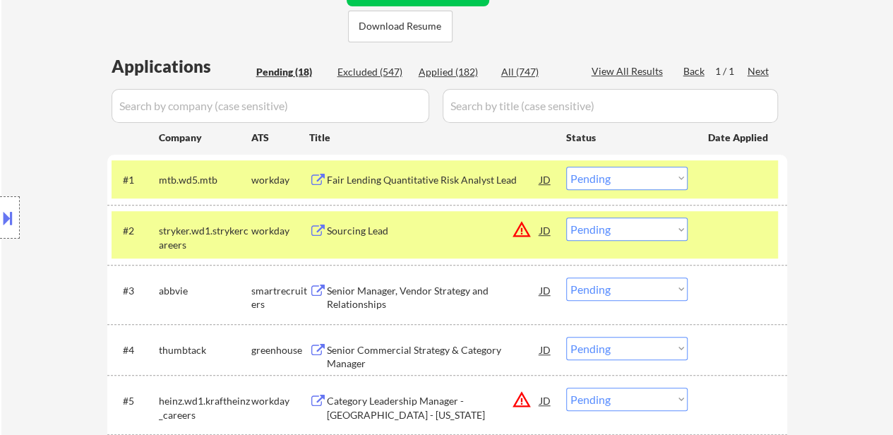
click at [636, 181] on select "Choose an option... Pending Applied Excluded (Questions) Excluded (Expired) Exc…" at bounding box center [626, 178] width 121 height 23
click at [566, 167] on select "Choose an option... Pending Applied Excluded (Questions) Excluded (Expired) Exc…" at bounding box center [626, 178] width 121 height 23
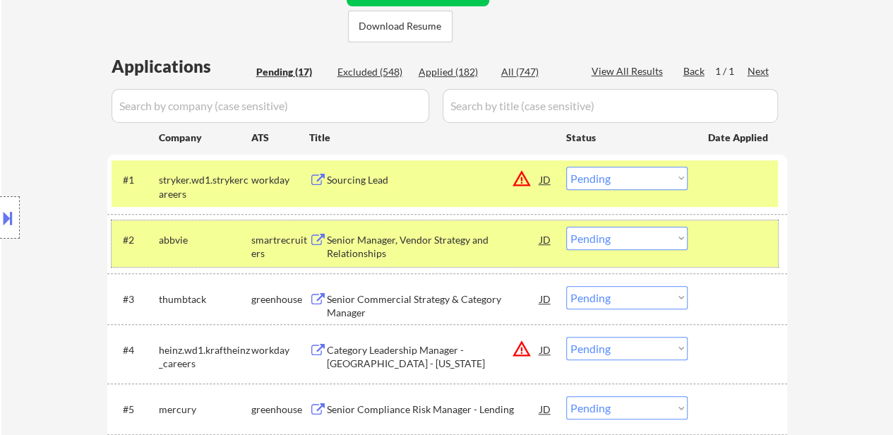
click at [737, 239] on div at bounding box center [739, 239] width 62 height 25
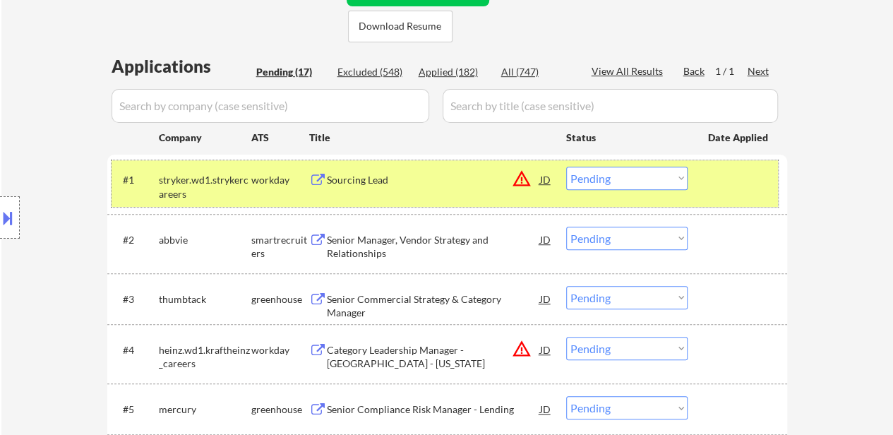
click at [733, 186] on div at bounding box center [739, 179] width 62 height 25
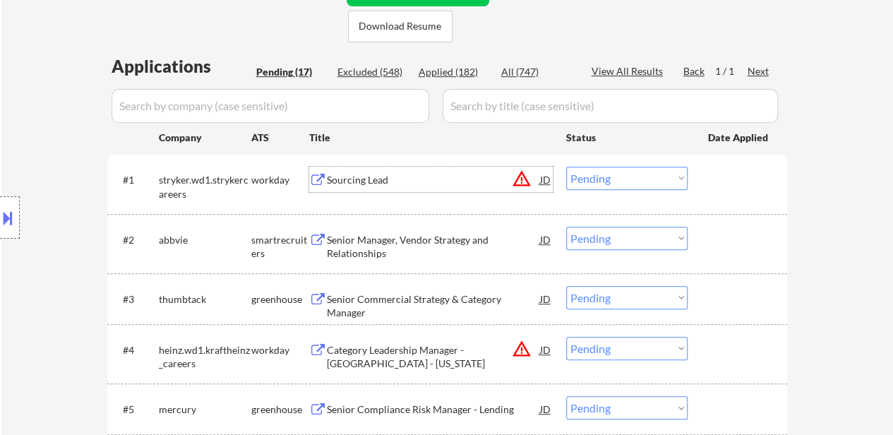
click at [395, 183] on div "Sourcing Lead" at bounding box center [433, 180] width 213 height 14
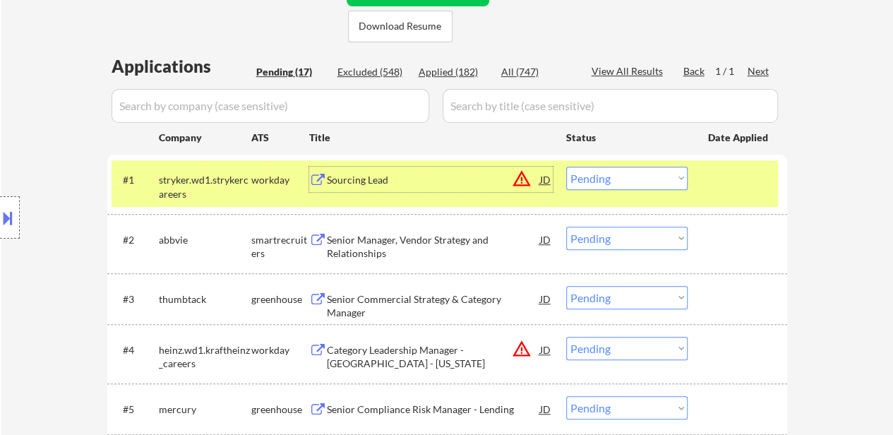
click at [605, 174] on select "Choose an option... Pending Applied Excluded (Questions) Excluded (Expired) Exc…" at bounding box center [626, 178] width 121 height 23
click at [566, 167] on select "Choose an option... Pending Applied Excluded (Questions) Excluded (Expired) Exc…" at bounding box center [626, 178] width 121 height 23
click at [437, 258] on div "Senior Manager, Vendor Strategy and Relationships" at bounding box center [433, 247] width 213 height 28
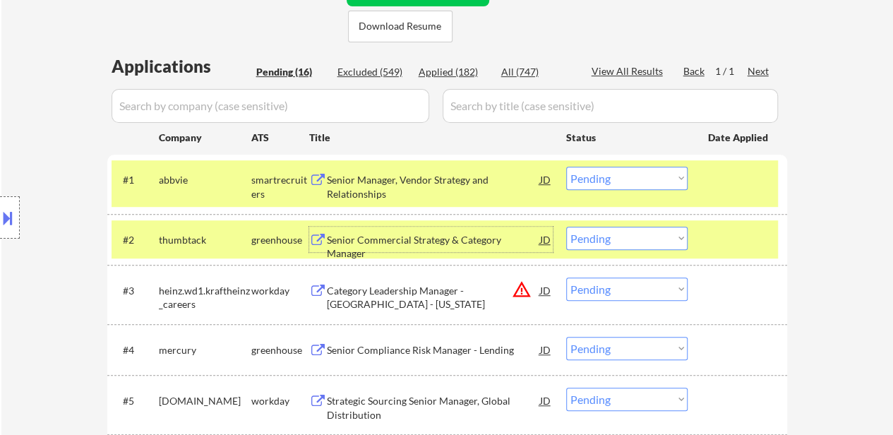
click at [717, 236] on div at bounding box center [739, 239] width 62 height 25
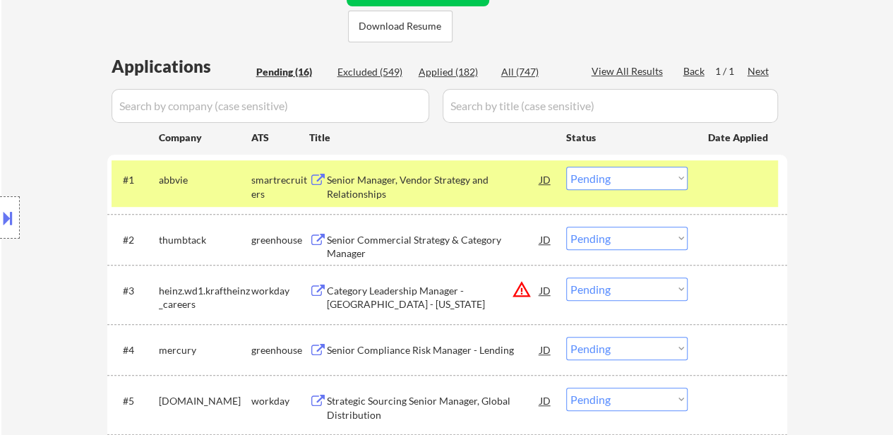
click at [401, 242] on div "Senior Commercial Strategy & Category Manager" at bounding box center [433, 247] width 213 height 28
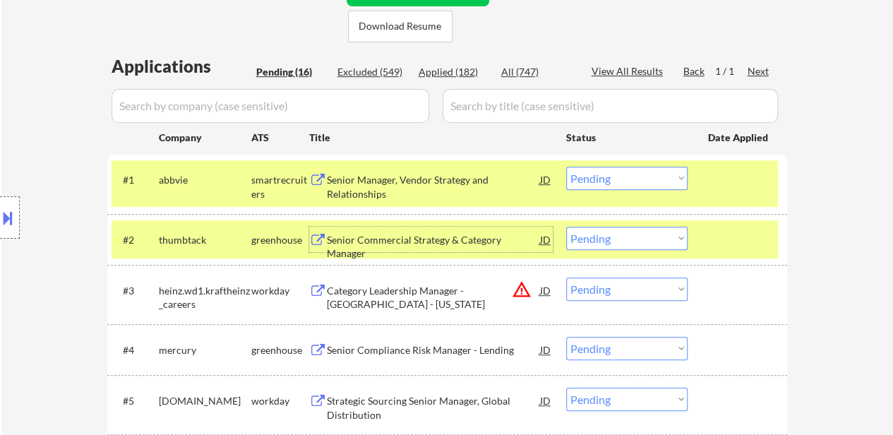
click at [610, 177] on select "Choose an option... Pending Applied Excluded (Questions) Excluded (Expired) Exc…" at bounding box center [626, 178] width 121 height 23
click at [566, 167] on select "Choose an option... Pending Applied Excluded (Questions) Excluded (Expired) Exc…" at bounding box center [626, 178] width 121 height 23
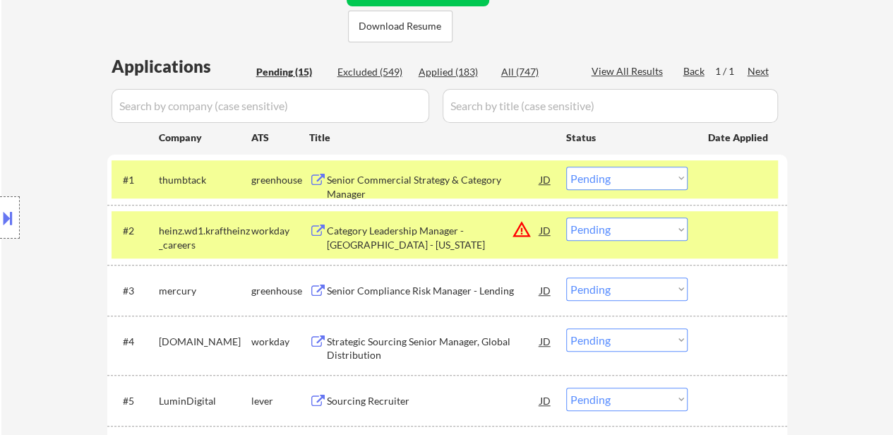
click at [612, 181] on select "Choose an option... Pending Applied Excluded (Questions) Excluded (Expired) Exc…" at bounding box center [626, 178] width 121 height 23
click at [566, 167] on select "Choose an option... Pending Applied Excluded (Questions) Excluded (Expired) Exc…" at bounding box center [626, 178] width 121 height 23
click at [384, 235] on div "Category Leadership Manager - [GEOGRAPHIC_DATA] - [US_STATE]" at bounding box center [433, 238] width 213 height 28
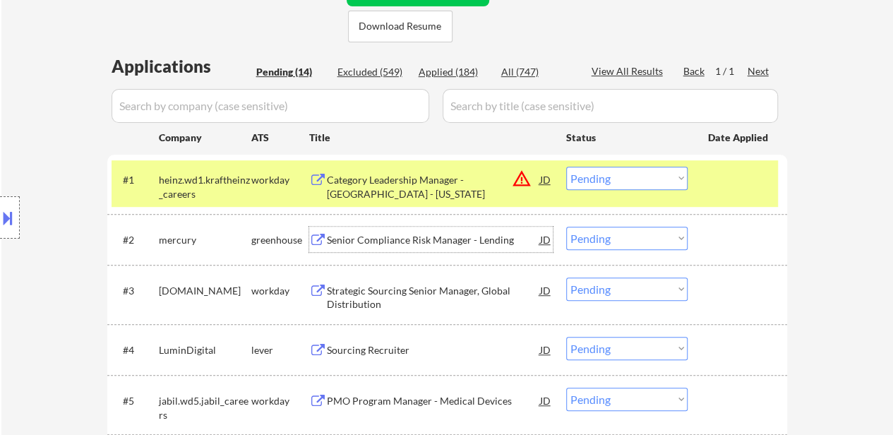
click at [401, 238] on div "Senior Compliance Risk Manager - Lending" at bounding box center [433, 240] width 213 height 14
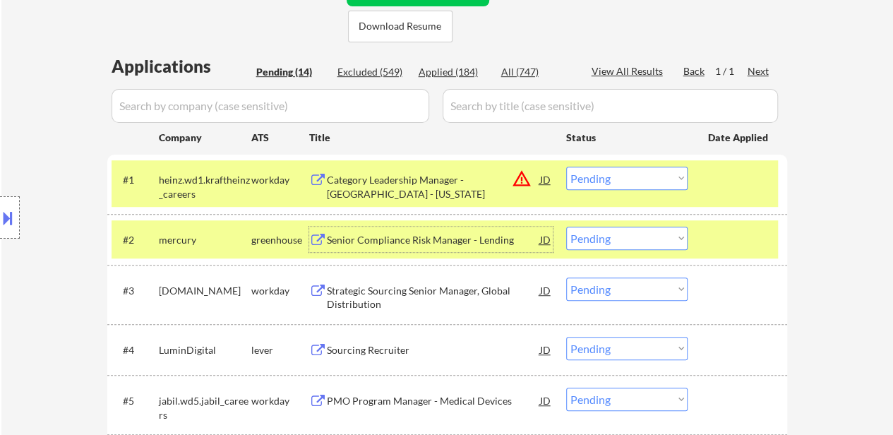
click at [663, 171] on select "Choose an option... Pending Applied Excluded (Questions) Excluded (Expired) Exc…" at bounding box center [626, 178] width 121 height 23
click at [566, 167] on select "Choose an option... Pending Applied Excluded (Questions) Excluded (Expired) Exc…" at bounding box center [626, 178] width 121 height 23
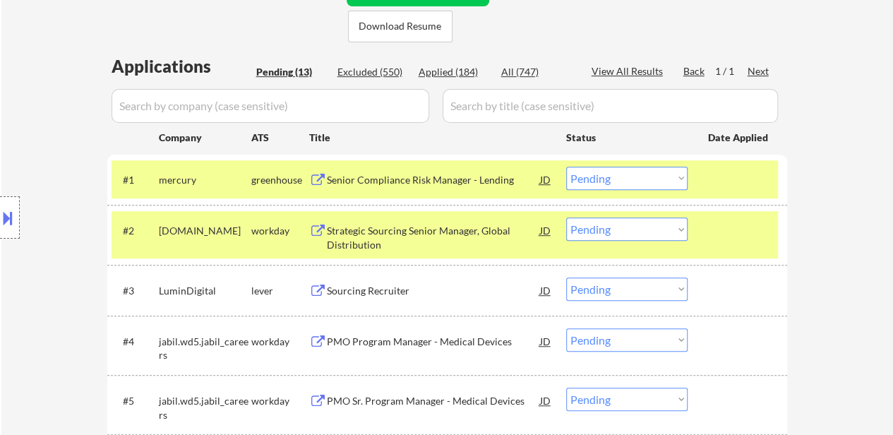
click at [637, 177] on select "Choose an option... Pending Applied Excluded (Questions) Excluded (Expired) Exc…" at bounding box center [626, 178] width 121 height 23
click at [566, 167] on select "Choose an option... Pending Applied Excluded (Questions) Excluded (Expired) Exc…" at bounding box center [626, 178] width 121 height 23
click at [428, 236] on div "Strategic Sourcing Senior Manager, Global Distribution" at bounding box center [433, 238] width 213 height 28
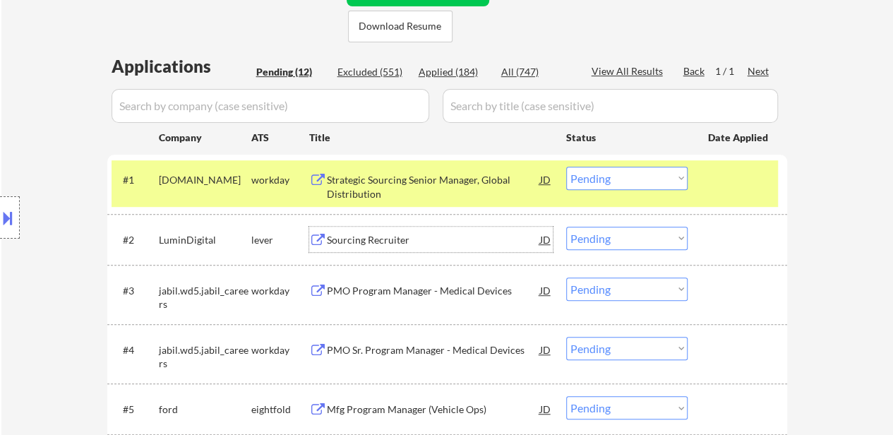
click at [380, 233] on div "Sourcing Recruiter" at bounding box center [433, 240] width 213 height 14
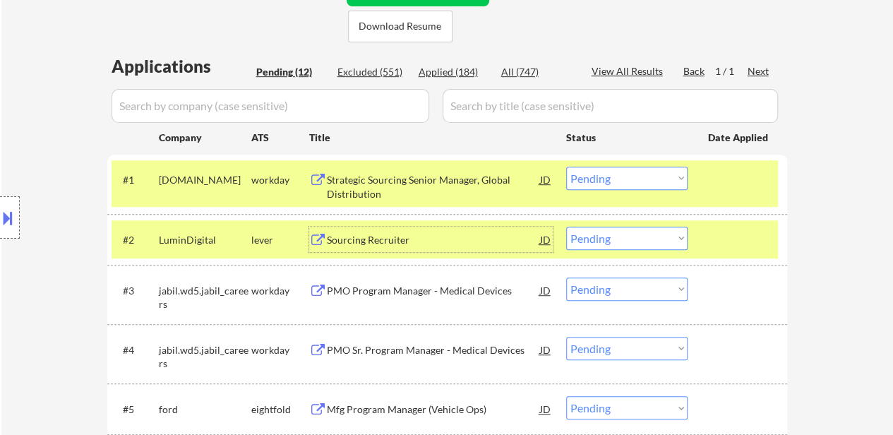
click at [435, 277] on div "PMO Program Manager - Medical Devices" at bounding box center [433, 289] width 213 height 25
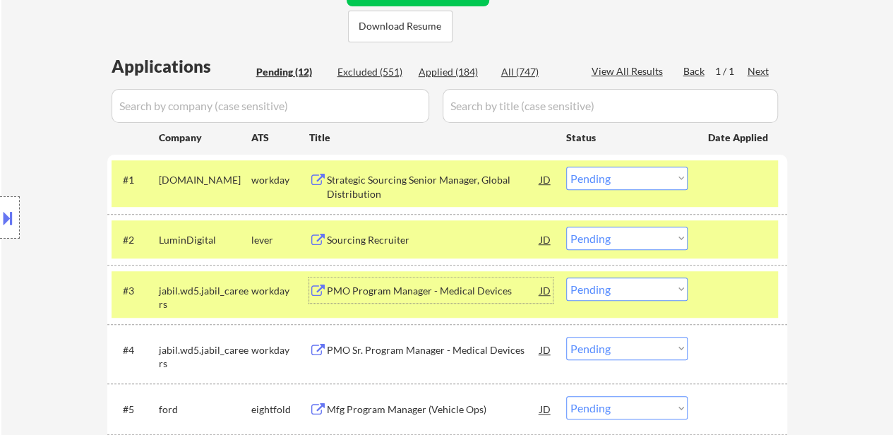
click at [648, 176] on select "Choose an option... Pending Applied Excluded (Questions) Excluded (Expired) Exc…" at bounding box center [626, 178] width 121 height 23
select select ""excluded__other_""
click at [566, 167] on select "Choose an option... Pending Applied Excluded (Questions) Excluded (Expired) Exc…" at bounding box center [626, 178] width 121 height 23
click at [630, 237] on select "Choose an option... Pending Applied Excluded (Questions) Excluded (Expired) Exc…" at bounding box center [626, 238] width 121 height 23
select select ""excluded__salary_""
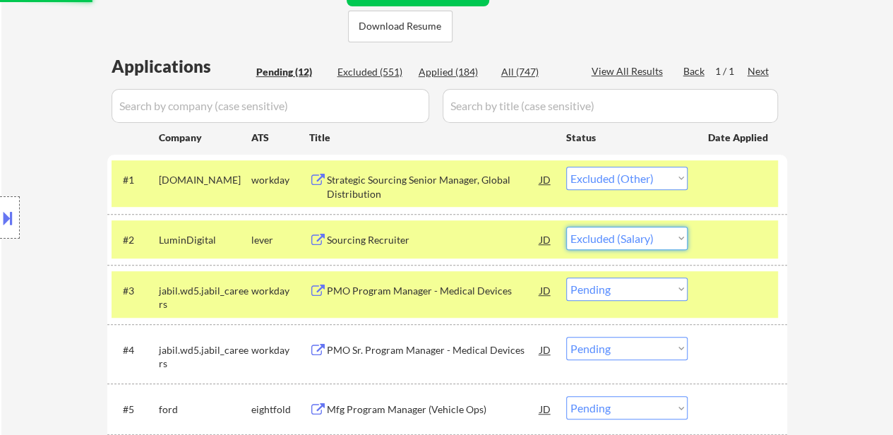
click at [566, 227] on select "Choose an option... Pending Applied Excluded (Questions) Excluded (Expired) Exc…" at bounding box center [626, 238] width 121 height 23
select select ""pending""
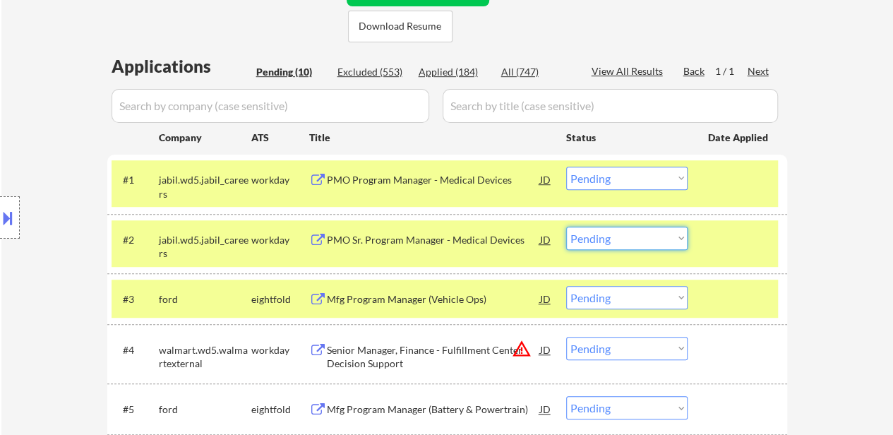
click at [586, 236] on select "Choose an option... Pending Applied Excluded (Questions) Excluded (Expired) Exc…" at bounding box center [626, 238] width 121 height 23
click at [566, 227] on select "Choose an option... Pending Applied Excluded (Questions) Excluded (Expired) Exc…" at bounding box center [626, 238] width 121 height 23
click at [635, 313] on div "#3 ford eightfold Mfg Program Manager (Vehicle Ops) JD warning_amber Choose an …" at bounding box center [444, 298] width 666 height 38
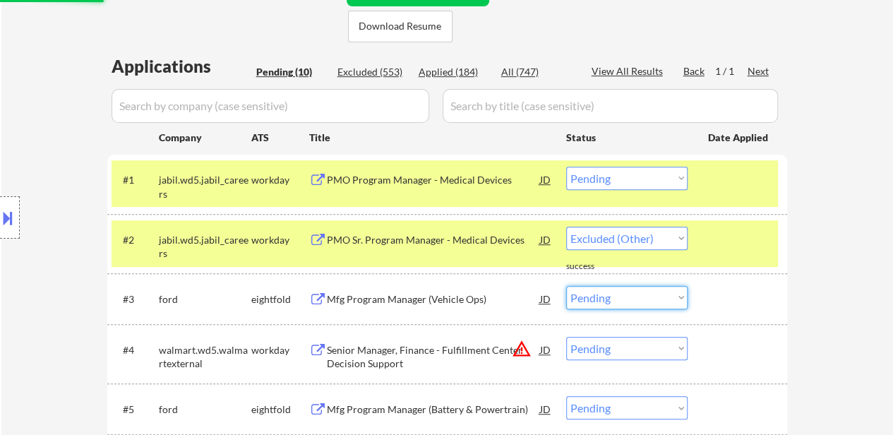
click at [632, 299] on select "Choose an option... Pending Applied Excluded (Questions) Excluded (Expired) Exc…" at bounding box center [626, 297] width 121 height 23
select select ""pending""
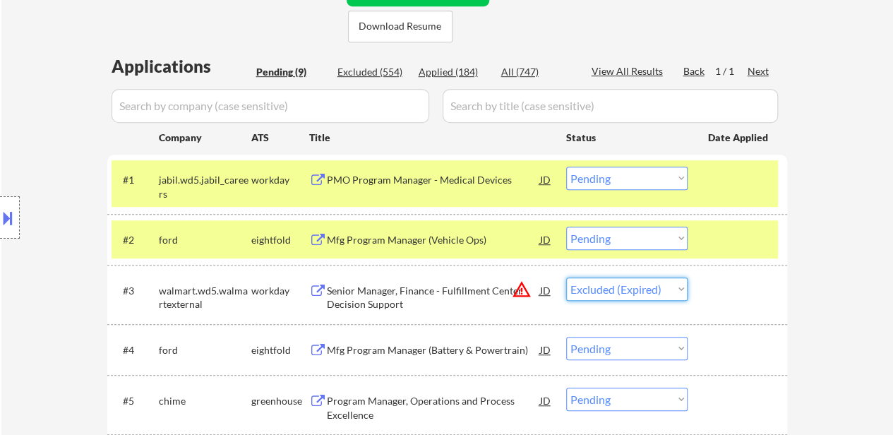
click at [566, 277] on select "Choose an option... Pending Applied Excluded (Questions) Excluded (Expired) Exc…" at bounding box center [626, 288] width 121 height 23
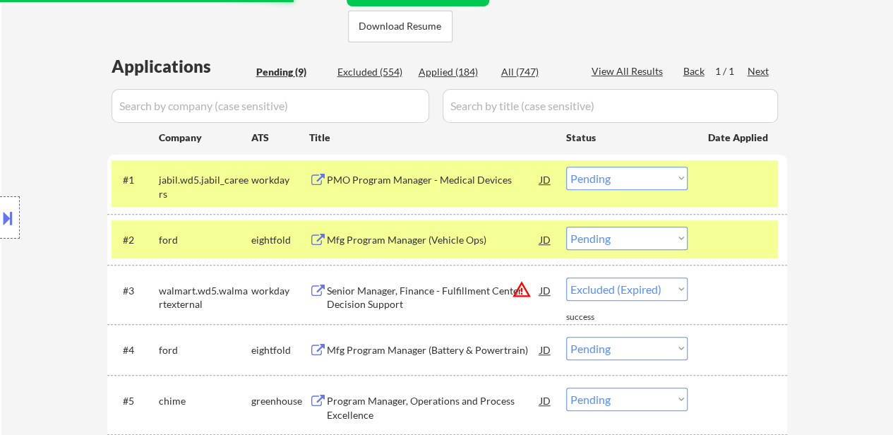
select select ""pending""
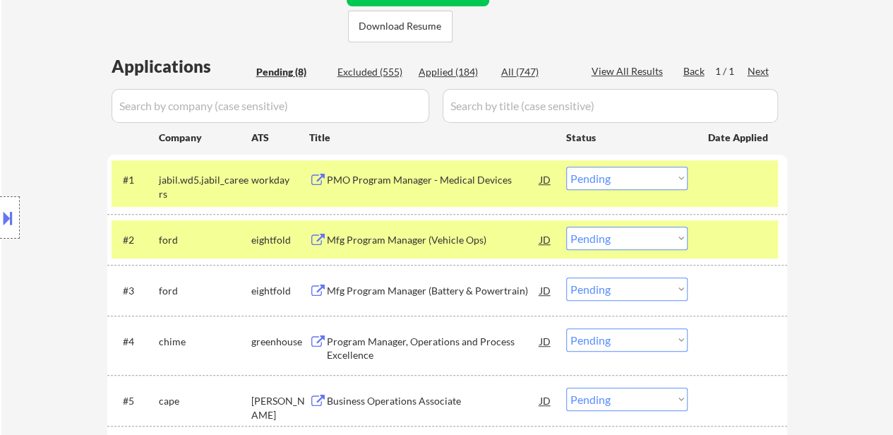
click at [622, 237] on select "Choose an option... Pending Applied Excluded (Questions) Excluded (Expired) Exc…" at bounding box center [626, 238] width 121 height 23
click at [566, 227] on select "Choose an option... Pending Applied Excluded (Questions) Excluded (Expired) Exc…" at bounding box center [626, 238] width 121 height 23
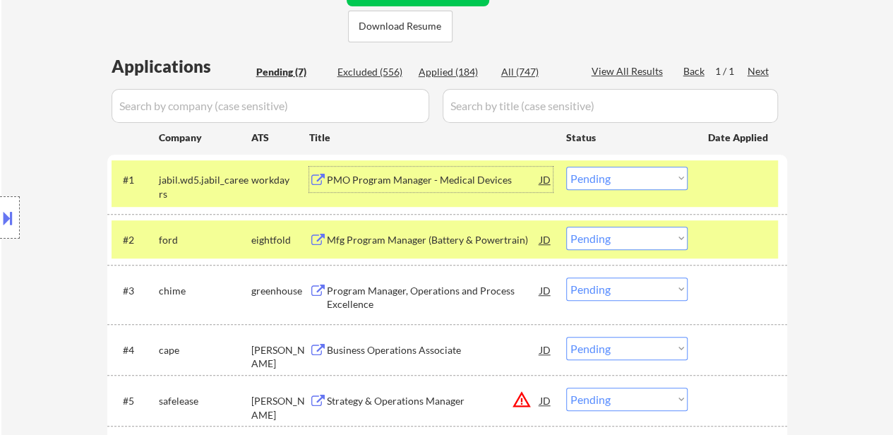
click at [358, 167] on div "PMO Program Manager - Medical Devices" at bounding box center [433, 179] width 213 height 25
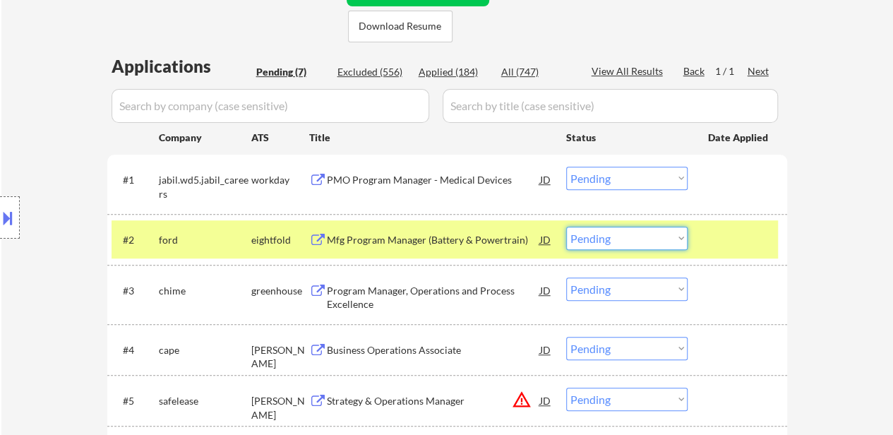
click at [672, 239] on select "Choose an option... Pending Applied Excluded (Questions) Excluded (Expired) Exc…" at bounding box center [626, 238] width 121 height 23
click at [566, 227] on select "Choose an option... Pending Applied Excluded (Questions) Excluded (Expired) Exc…" at bounding box center [626, 238] width 121 height 23
click at [425, 288] on div "Program Manager, Operations and Process Excellence" at bounding box center [433, 298] width 213 height 28
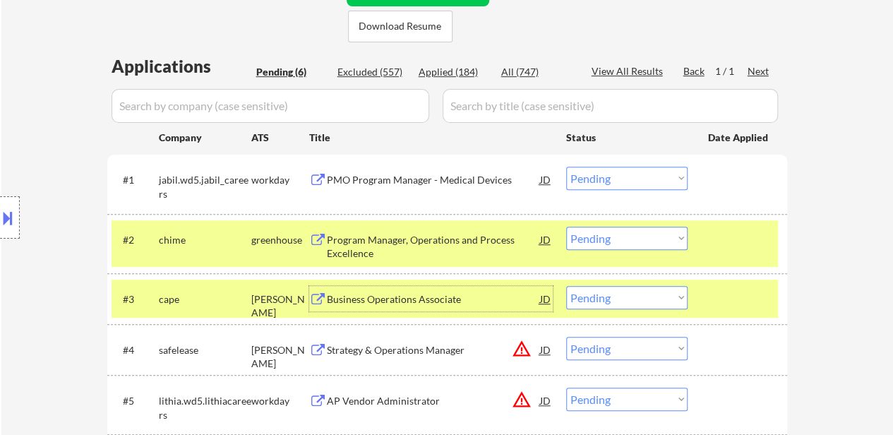
click at [608, 227] on select "Choose an option... Pending Applied Excluded (Questions) Excluded (Expired) Exc…" at bounding box center [626, 238] width 121 height 23
click at [566, 227] on select "Choose an option... Pending Applied Excluded (Questions) Excluded (Expired) Exc…" at bounding box center [626, 238] width 121 height 23
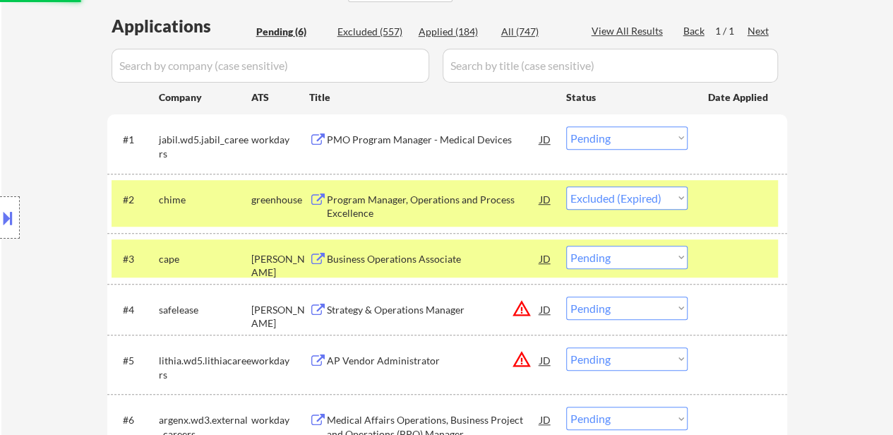
scroll to position [423, 0]
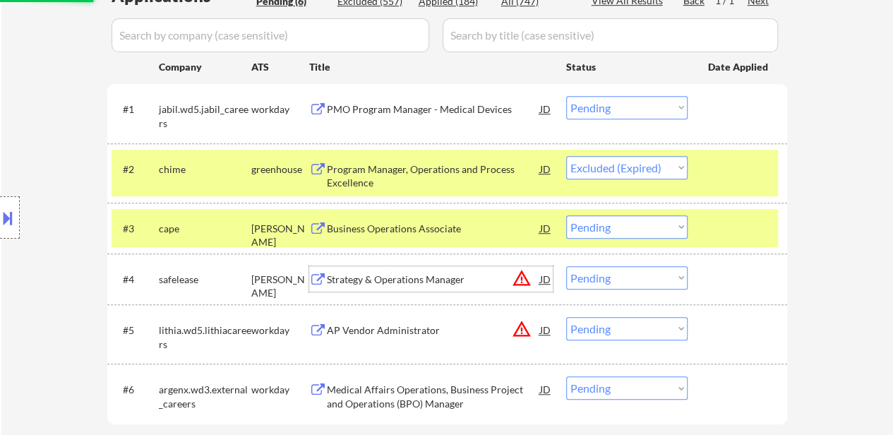
click at [409, 284] on div "Strategy & Operations Manager" at bounding box center [433, 279] width 213 height 14
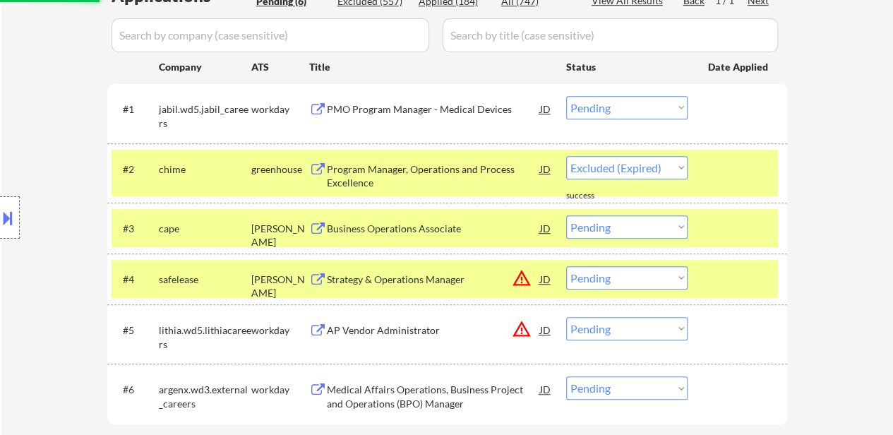
select select ""pending""
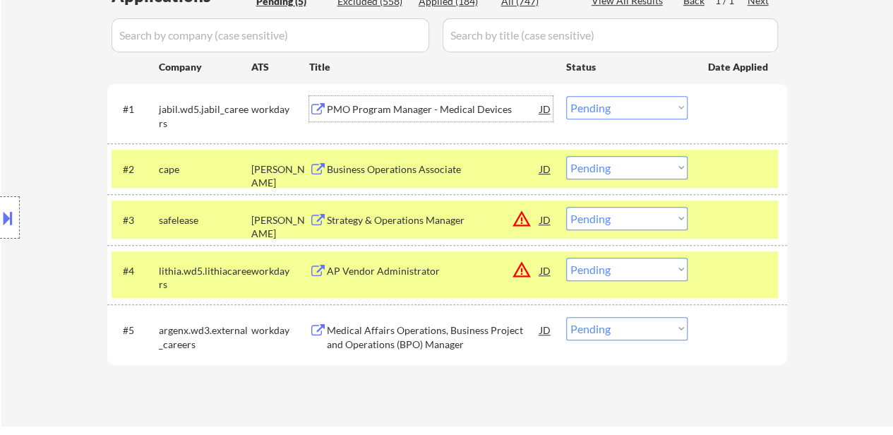
click at [449, 109] on div "PMO Program Manager - Medical Devices" at bounding box center [433, 109] width 213 height 14
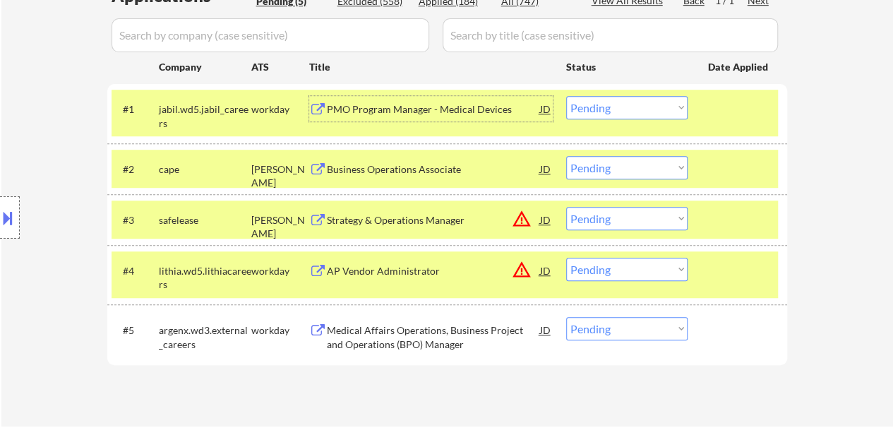
click at [649, 108] on select "Choose an option... Pending Applied Excluded (Questions) Excluded (Expired) Exc…" at bounding box center [626, 107] width 121 height 23
select select ""excluded__bad_match_""
click at [566, 96] on select "Choose an option... Pending Applied Excluded (Questions) Excluded (Expired) Exc…" at bounding box center [626, 107] width 121 height 23
click at [636, 222] on select "Choose an option... Pending Applied Excluded (Questions) Excluded (Expired) Exc…" at bounding box center [626, 218] width 121 height 23
click at [566, 207] on select "Choose an option... Pending Applied Excluded (Questions) Excluded (Expired) Exc…" at bounding box center [626, 218] width 121 height 23
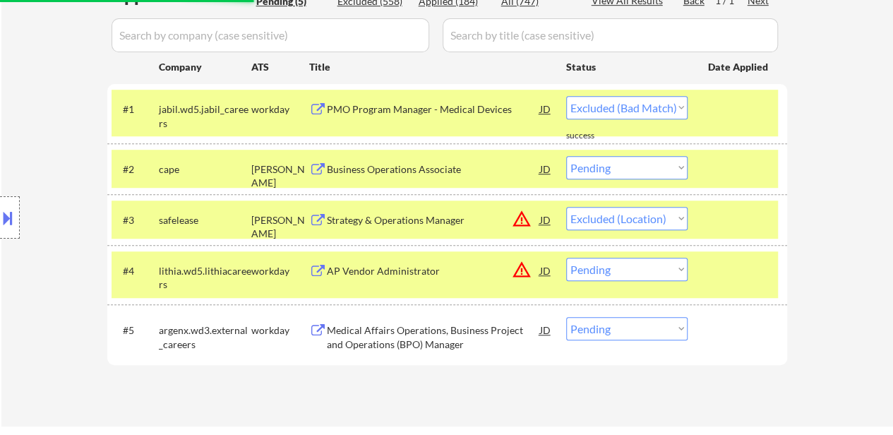
click at [373, 271] on div "AP Vendor Administrator" at bounding box center [433, 271] width 213 height 14
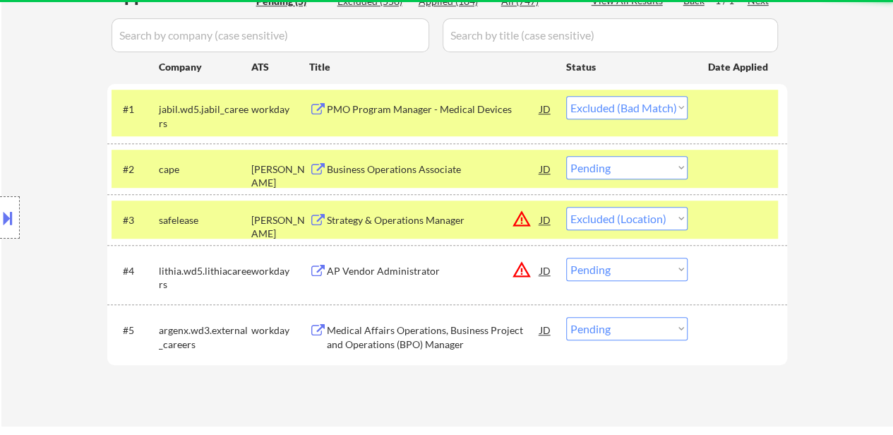
select select ""pending""
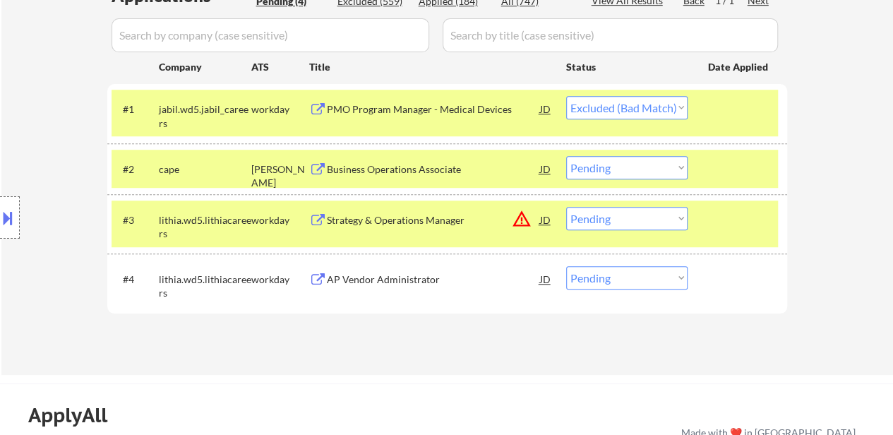
select select ""pending""
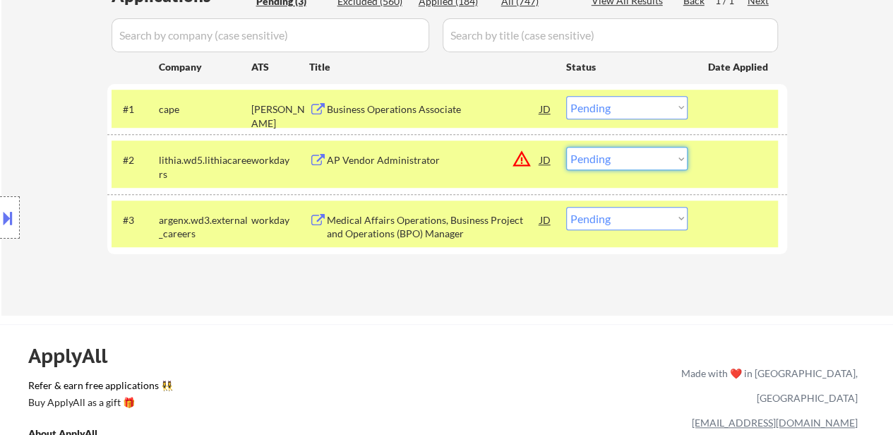
click at [618, 160] on select "Choose an option... Pending Applied Excluded (Questions) Excluded (Expired) Exc…" at bounding box center [626, 158] width 121 height 23
click at [566, 147] on select "Choose an option... Pending Applied Excluded (Questions) Excluded (Expired) Exc…" at bounding box center [626, 158] width 121 height 23
click at [401, 225] on div "Medical Affairs Operations, Business Project and Operations (BPO) Manager" at bounding box center [433, 227] width 213 height 28
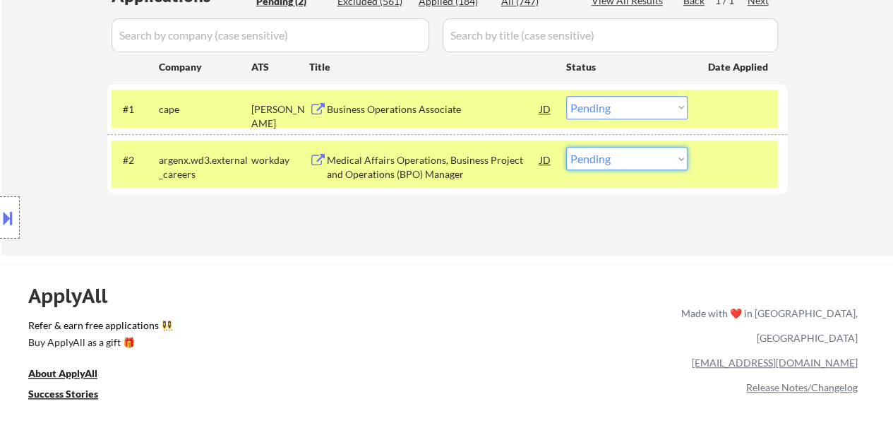
click at [656, 157] on select "Choose an option... Pending Applied Excluded (Questions) Excluded (Expired) Exc…" at bounding box center [626, 158] width 121 height 23
select select ""applied""
click at [566, 147] on select "Choose an option... Pending Applied Excluded (Questions) Excluded (Expired) Exc…" at bounding box center [626, 158] width 121 height 23
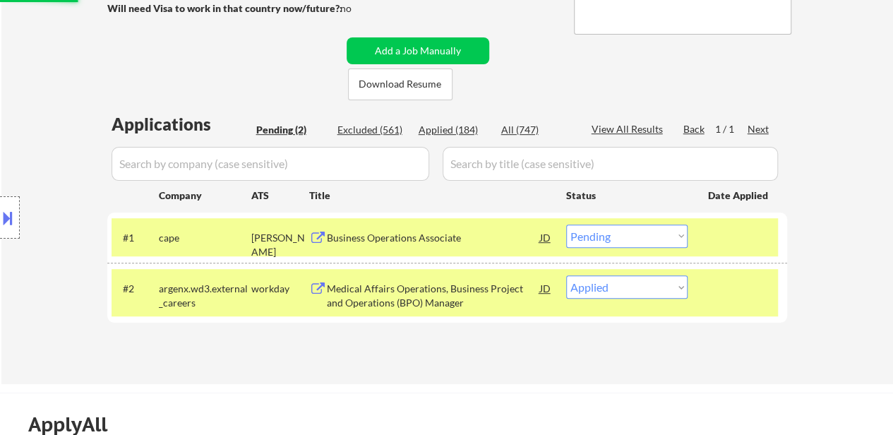
scroll to position [282, 0]
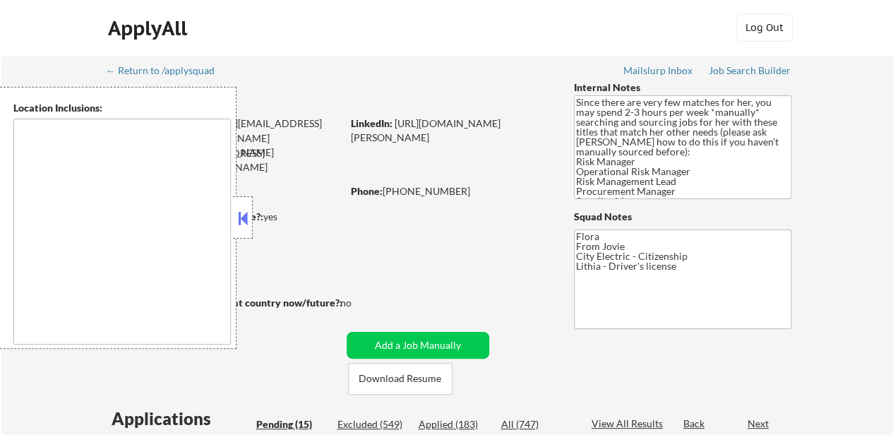
select select ""pending""
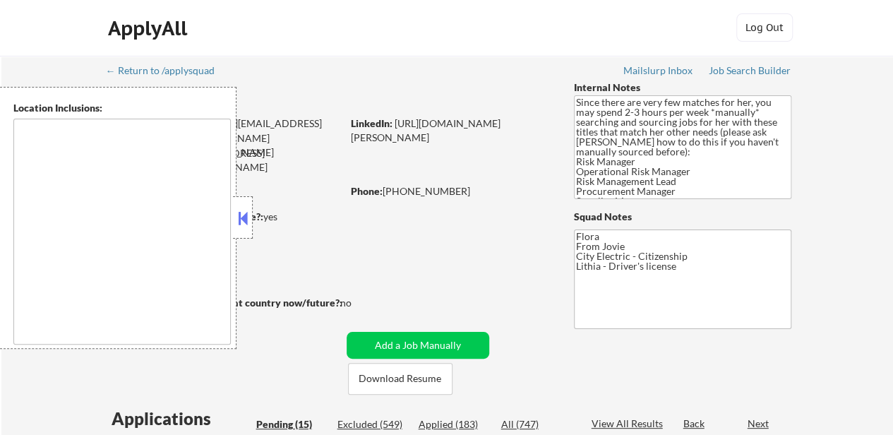
select select ""pending""
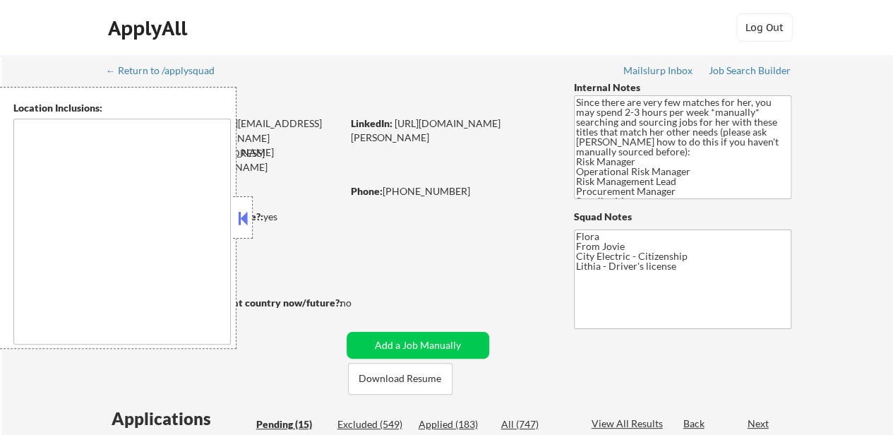
select select ""pending""
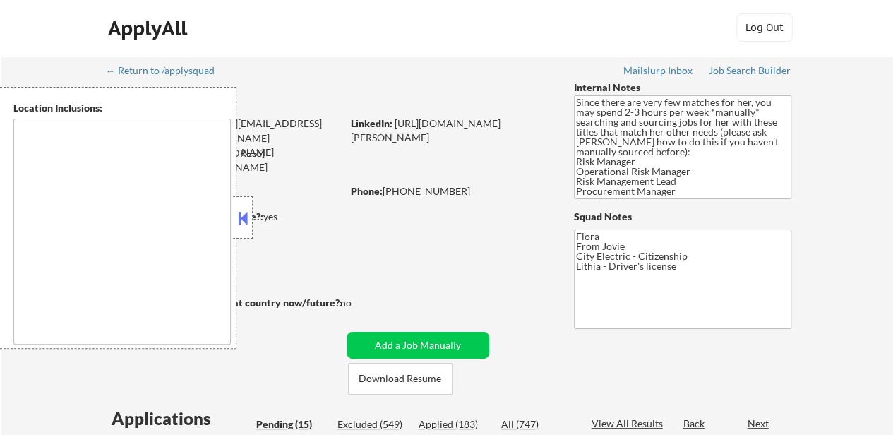
scroll to position [141, 0]
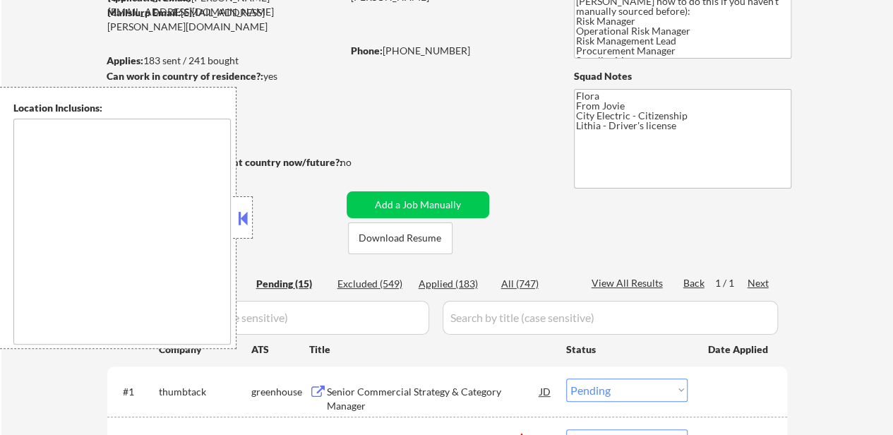
click at [241, 219] on button at bounding box center [243, 217] width 16 height 21
click at [466, 278] on div "Applied (183)" at bounding box center [453, 284] width 71 height 14
select select ""applied""
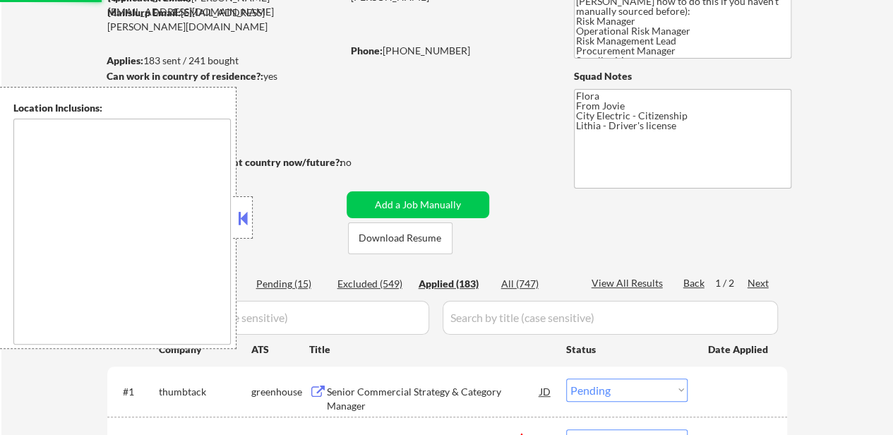
select select ""applied""
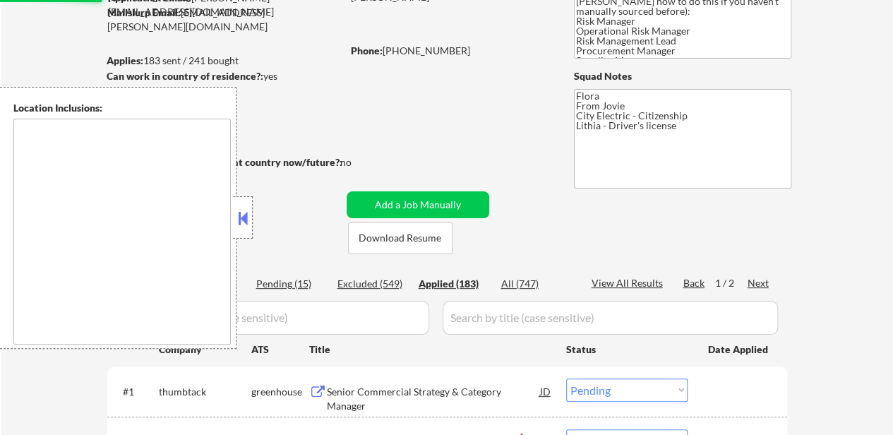
select select ""applied""
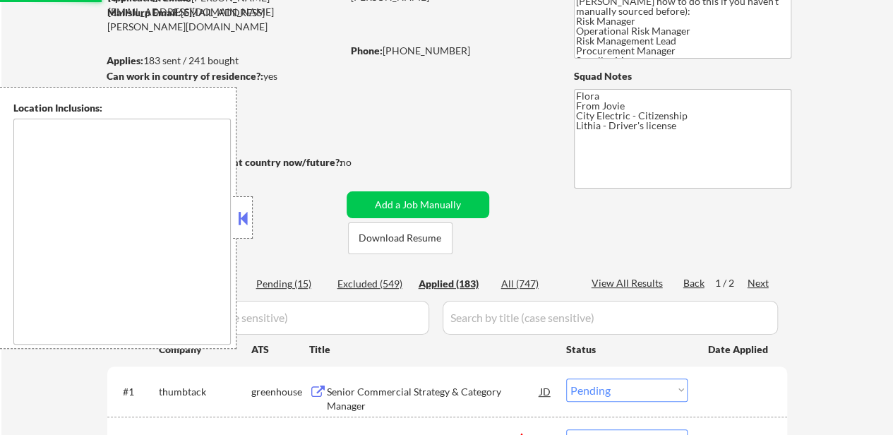
select select ""applied""
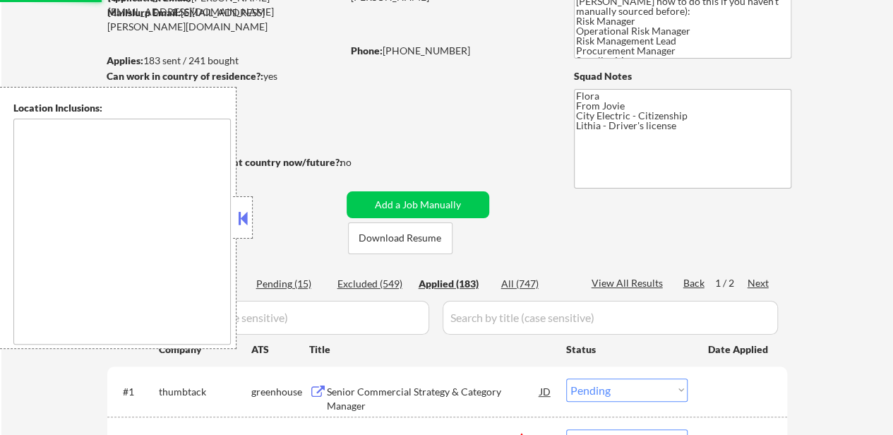
select select ""applied""
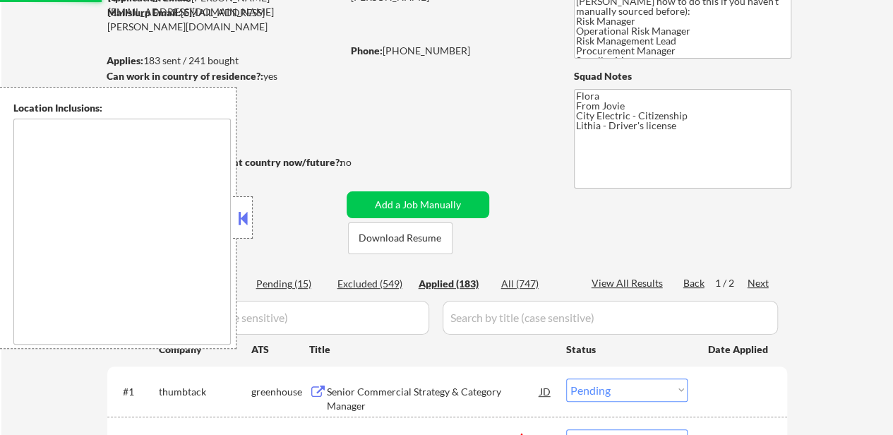
select select ""applied""
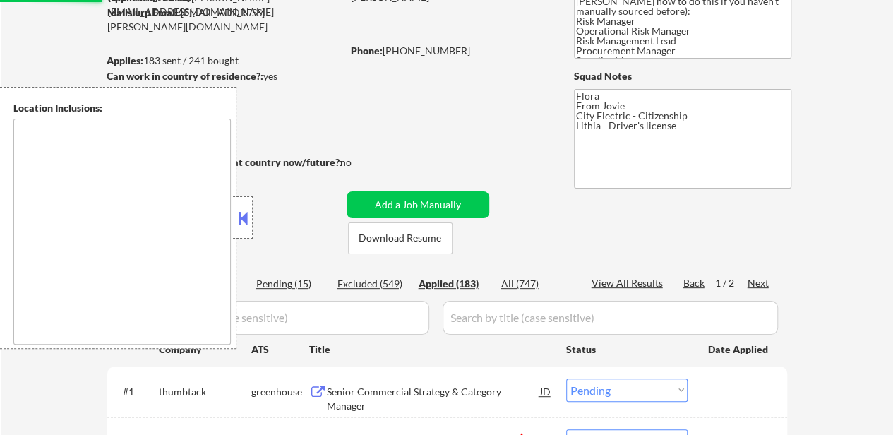
select select ""applied""
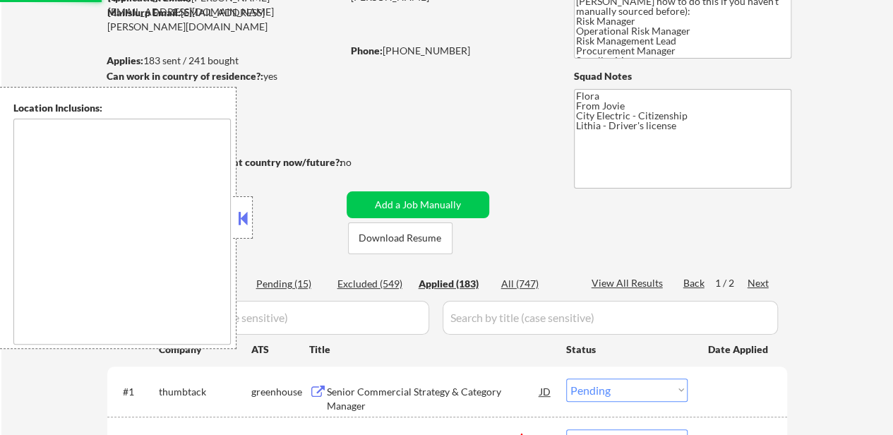
select select ""applied""
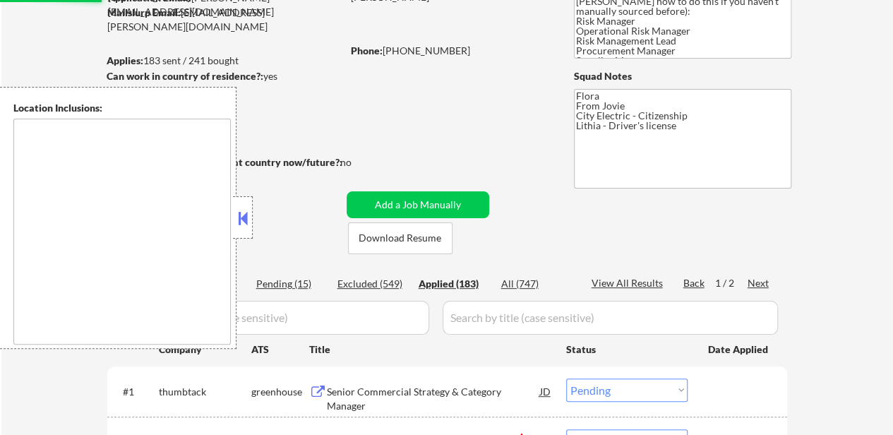
select select ""applied""
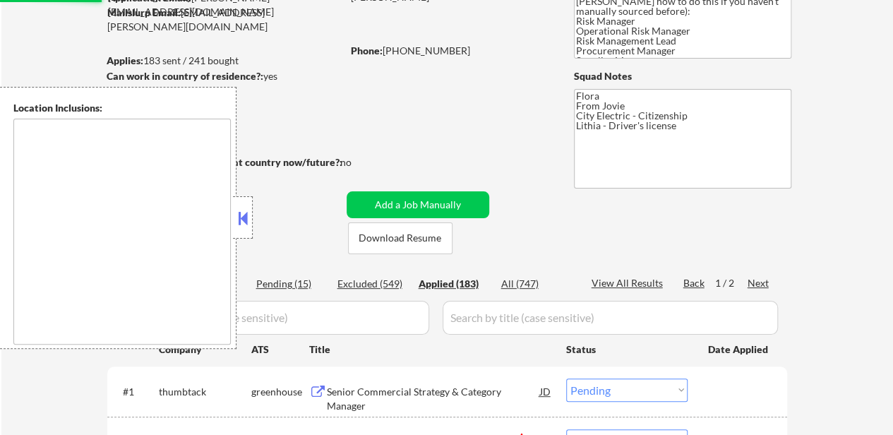
select select ""applied""
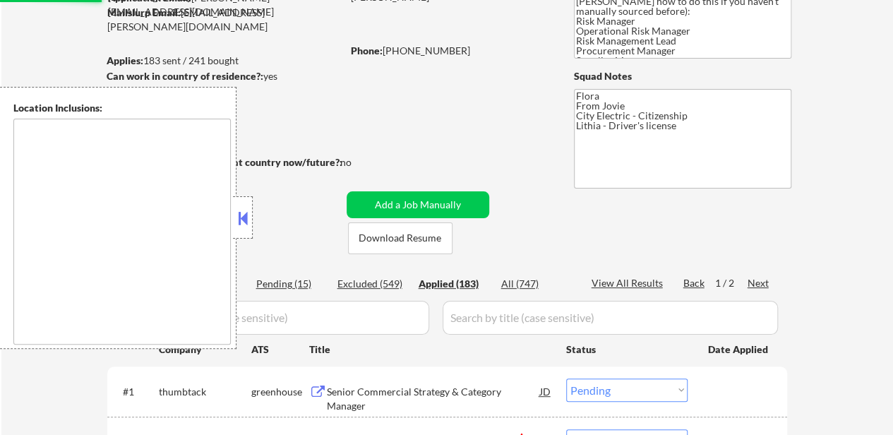
select select ""applied""
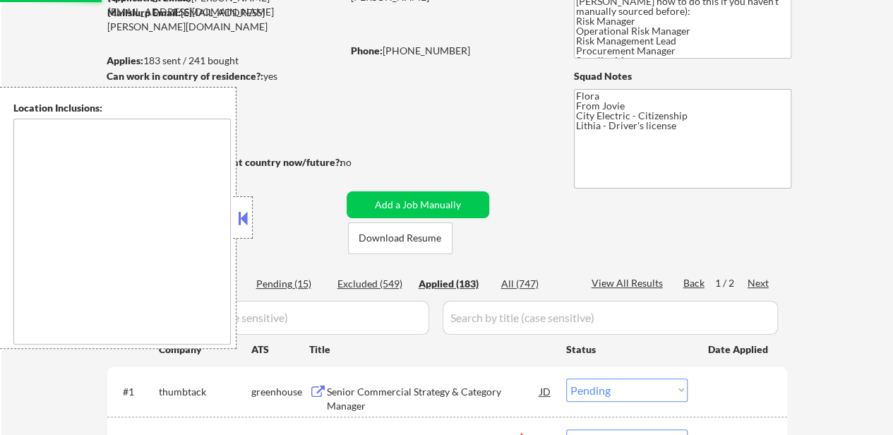
select select ""applied""
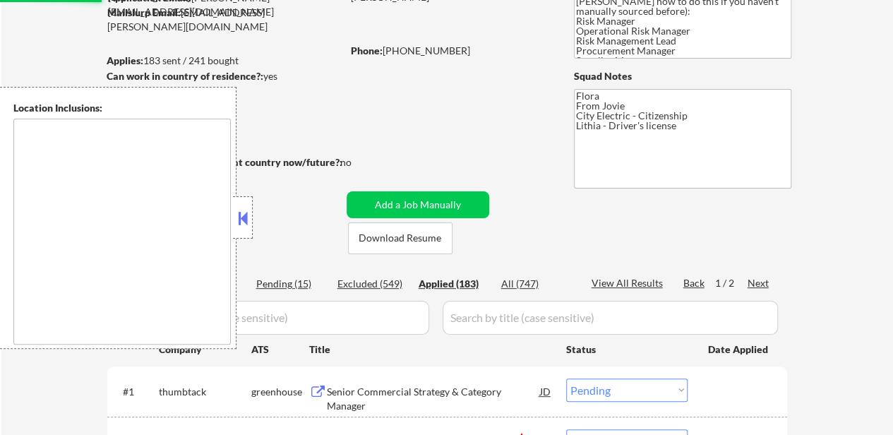
select select ""applied""
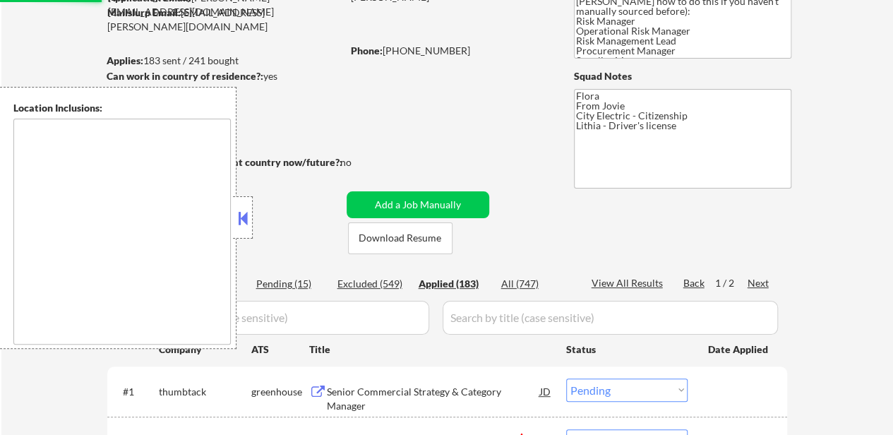
select select ""applied""
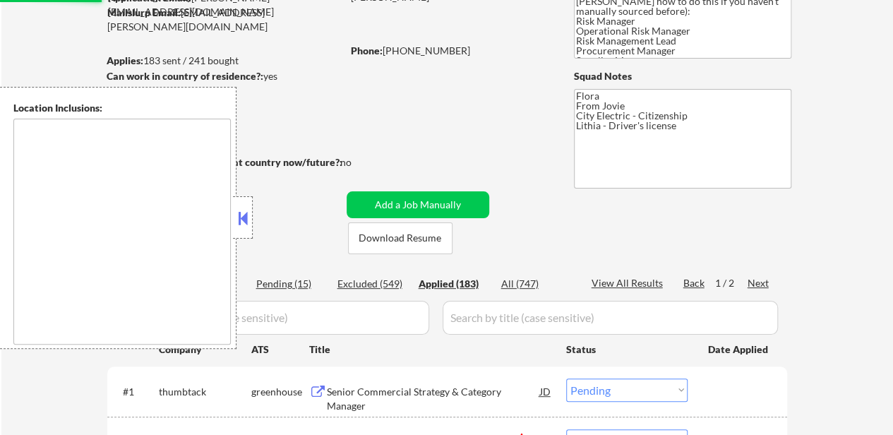
select select ""applied""
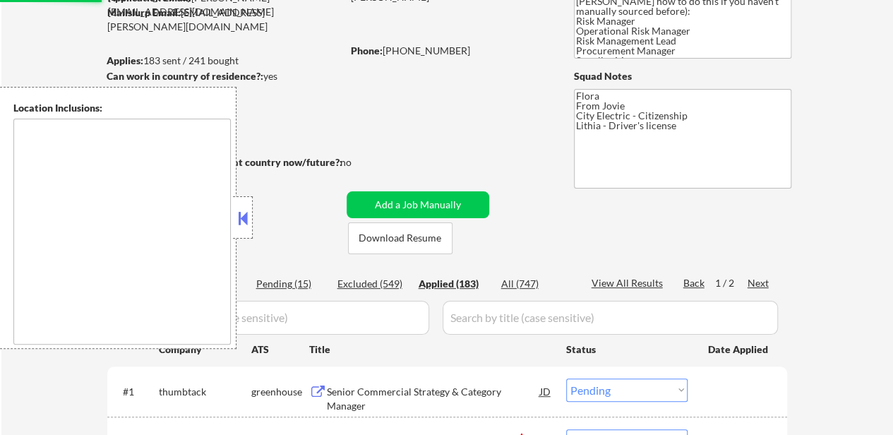
select select ""applied""
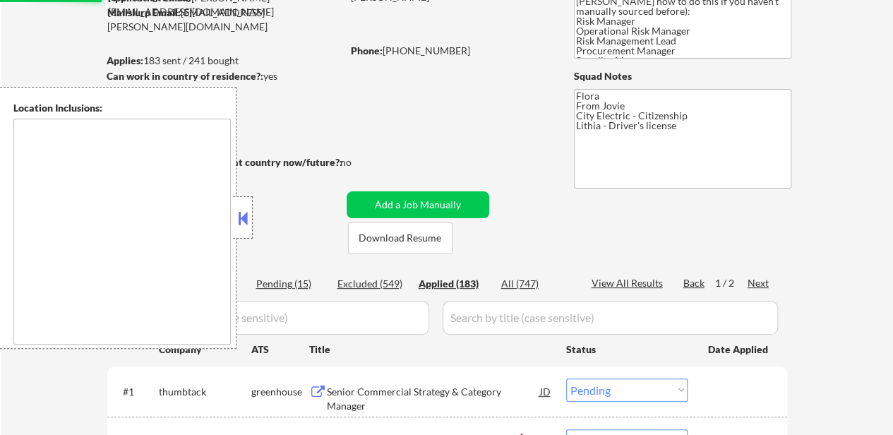
select select ""applied""
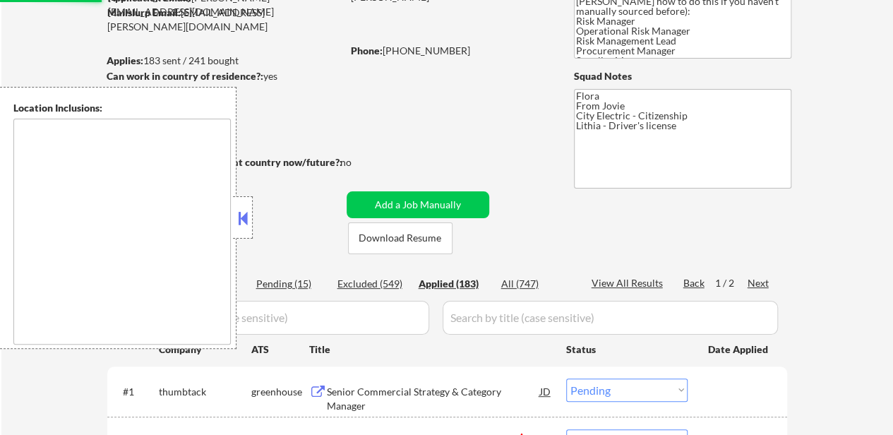
select select ""applied""
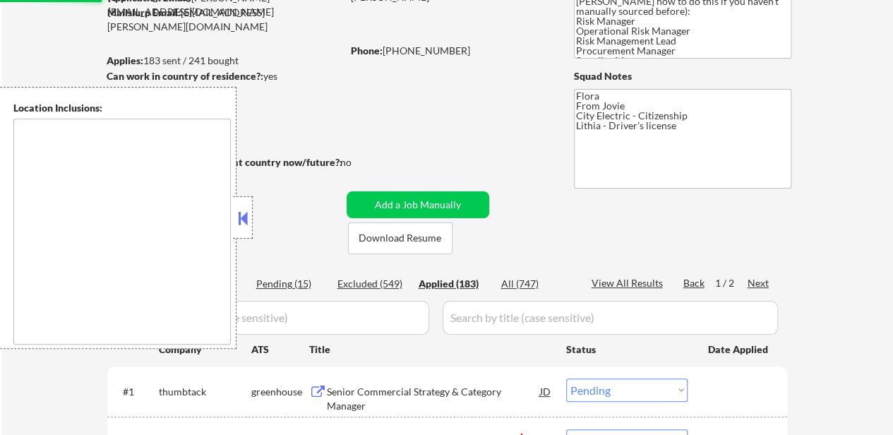
select select ""applied""
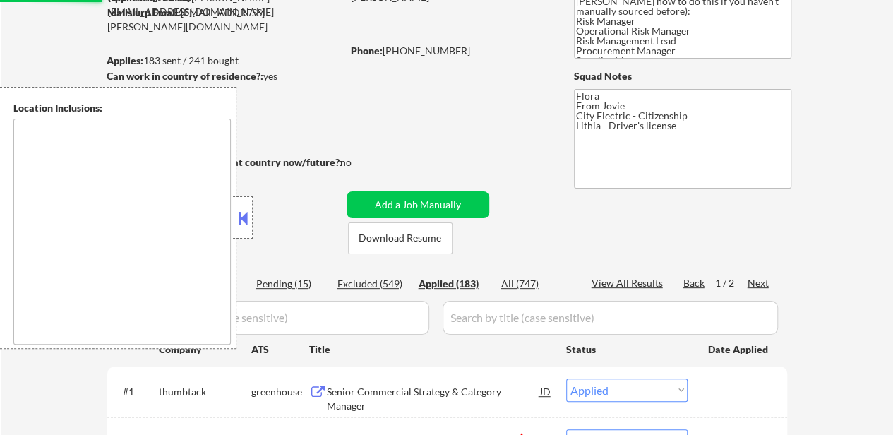
select select ""applied""
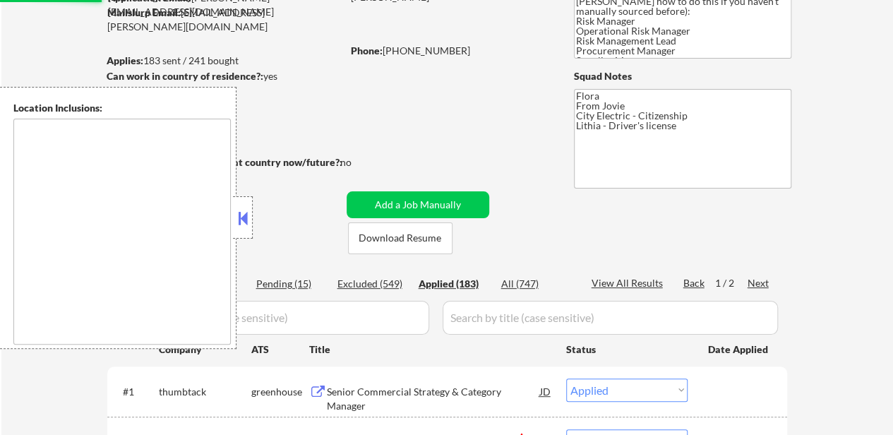
select select ""applied""
click at [243, 211] on button at bounding box center [243, 217] width 16 height 21
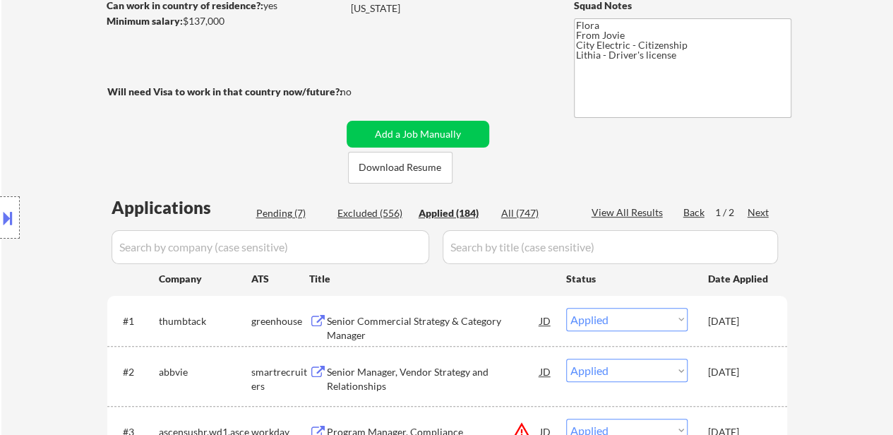
scroll to position [282, 0]
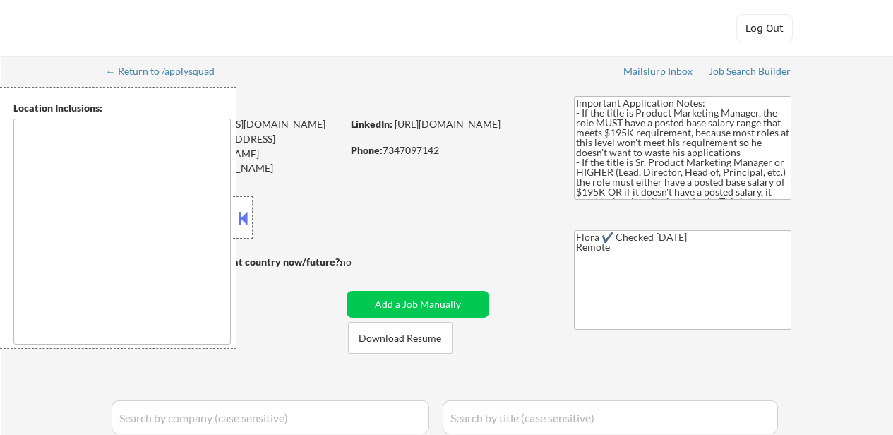
select select ""pending""
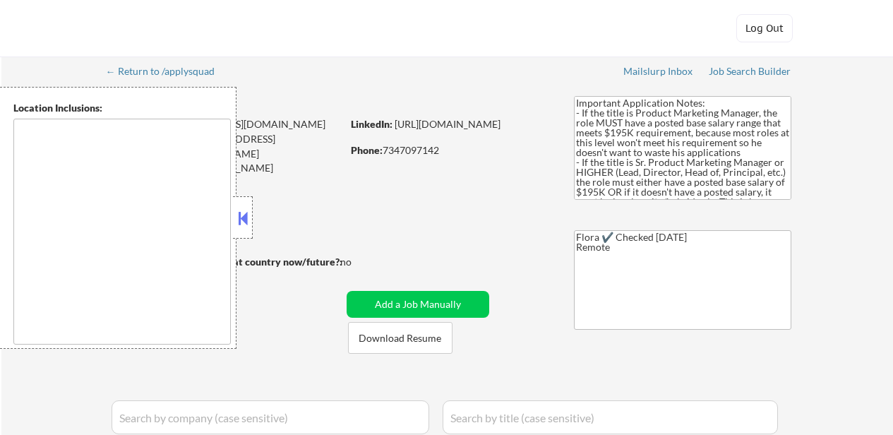
select select ""pending""
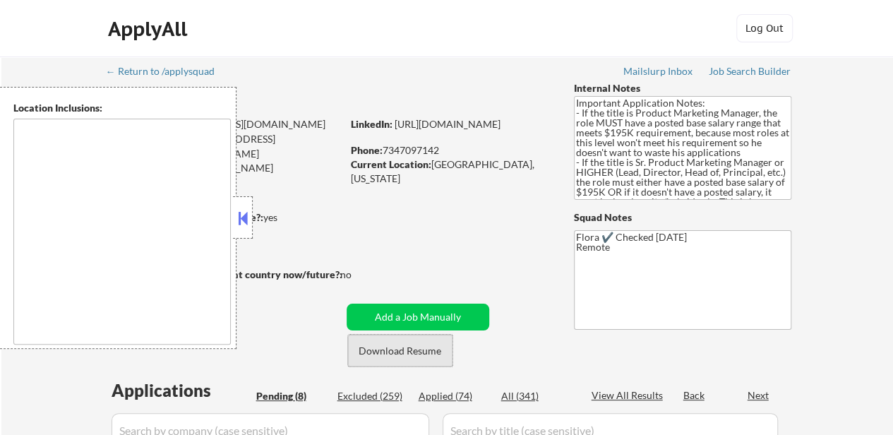
click at [399, 354] on button "Download Resume" at bounding box center [400, 350] width 104 height 32
click at [248, 216] on button at bounding box center [243, 217] width 16 height 21
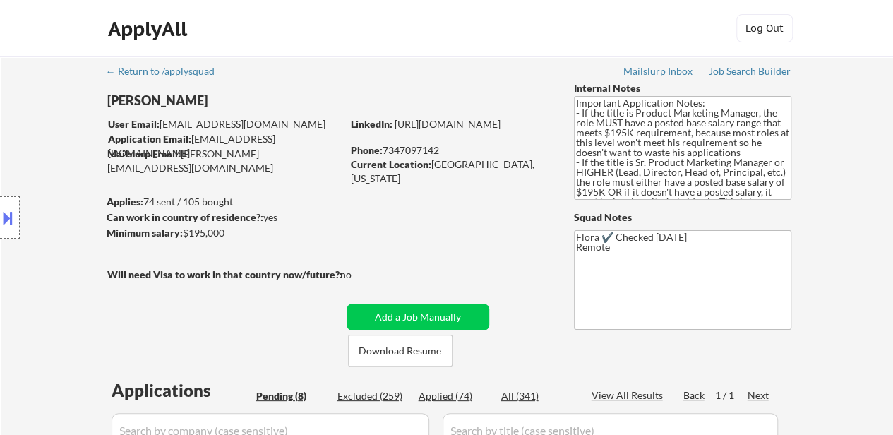
scroll to position [282, 0]
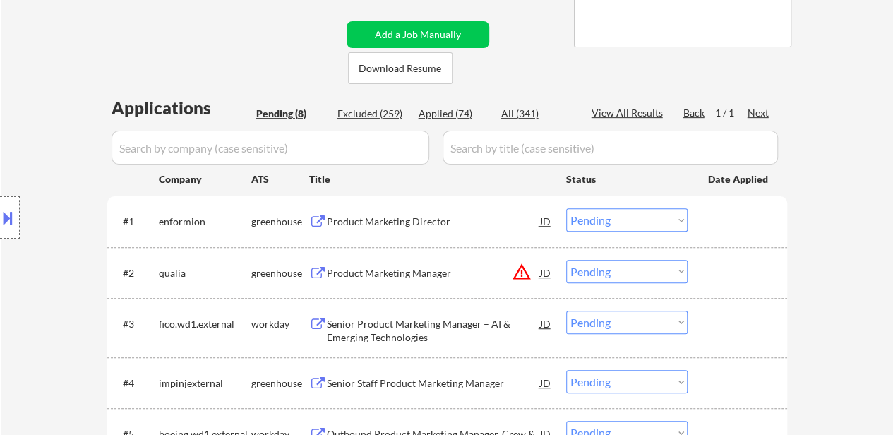
click at [371, 222] on div "Product Marketing Director" at bounding box center [433, 222] width 213 height 14
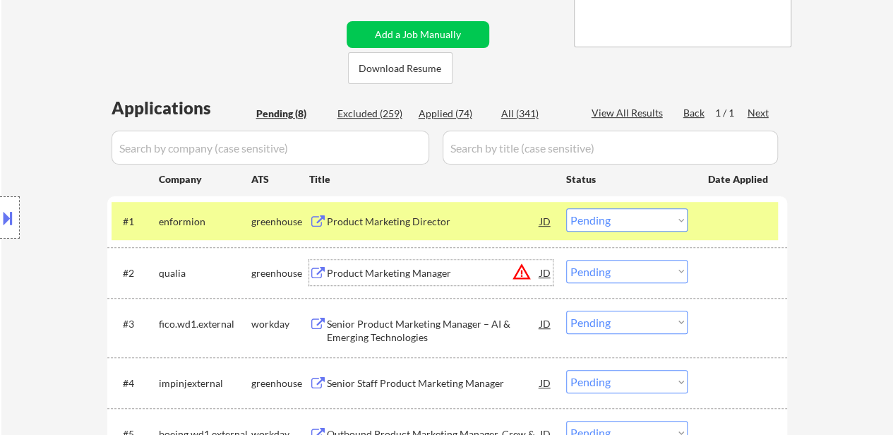
click at [378, 262] on div "Product Marketing Manager" at bounding box center [433, 272] width 213 height 25
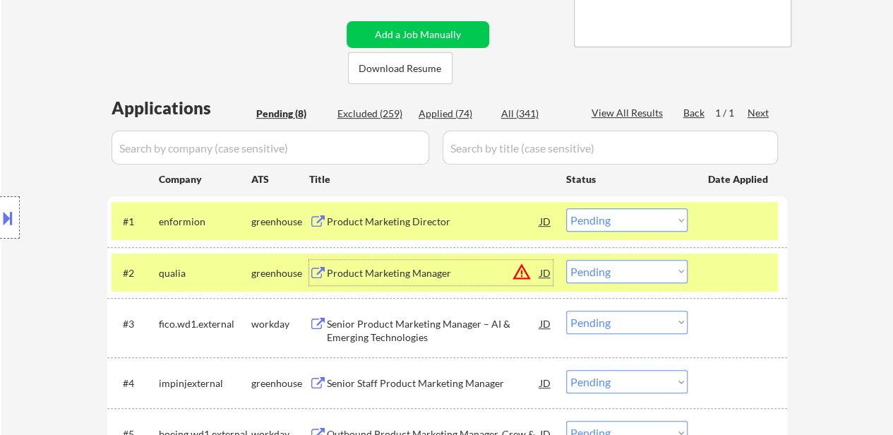
click at [632, 218] on select "Choose an option... Pending Applied Excluded (Questions) Excluded (Expired) Exc…" at bounding box center [626, 219] width 121 height 23
select select ""excluded__salary_""
click at [566, 208] on select "Choose an option... Pending Applied Excluded (Questions) Excluded (Expired) Exc…" at bounding box center [626, 219] width 121 height 23
click at [454, 325] on div "Senior Product Marketing Manager – AI & Emerging Technologies" at bounding box center [433, 331] width 213 height 28
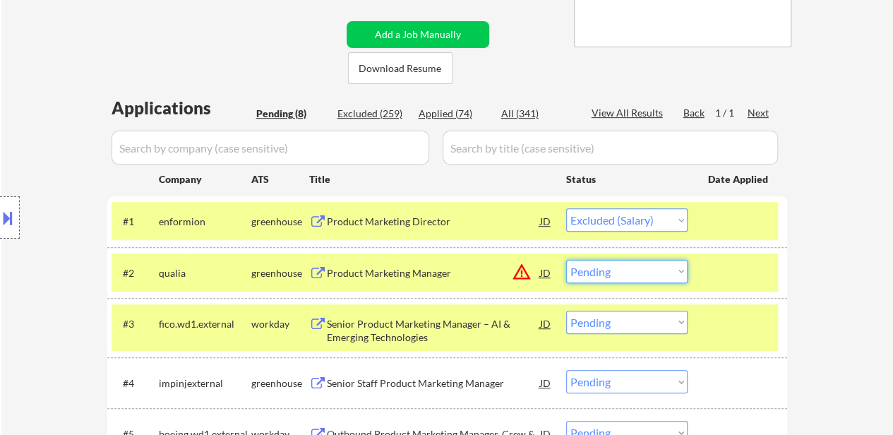
click at [645, 273] on select "Choose an option... Pending Applied Excluded (Questions) Excluded (Expired) Exc…" at bounding box center [626, 271] width 121 height 23
select select ""excluded__salary_""
click at [566, 260] on select "Choose an option... Pending Applied Excluded (Questions) Excluded (Expired) Exc…" at bounding box center [626, 271] width 121 height 23
select select ""pending""
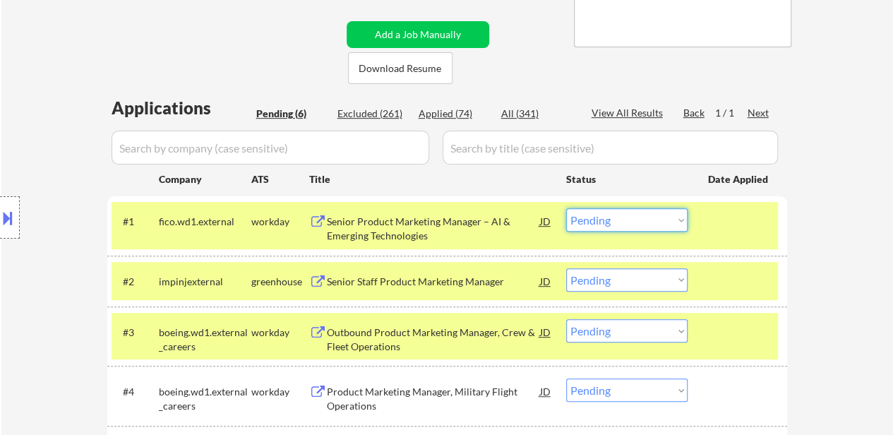
click at [612, 215] on select "Choose an option... Pending Applied Excluded (Questions) Excluded (Expired) Exc…" at bounding box center [626, 219] width 121 height 23
click at [566, 208] on select "Choose an option... Pending Applied Excluded (Questions) Excluded (Expired) Exc…" at bounding box center [626, 219] width 121 height 23
click at [416, 276] on div "Senior Staff Product Marketing Manager" at bounding box center [433, 281] width 213 height 14
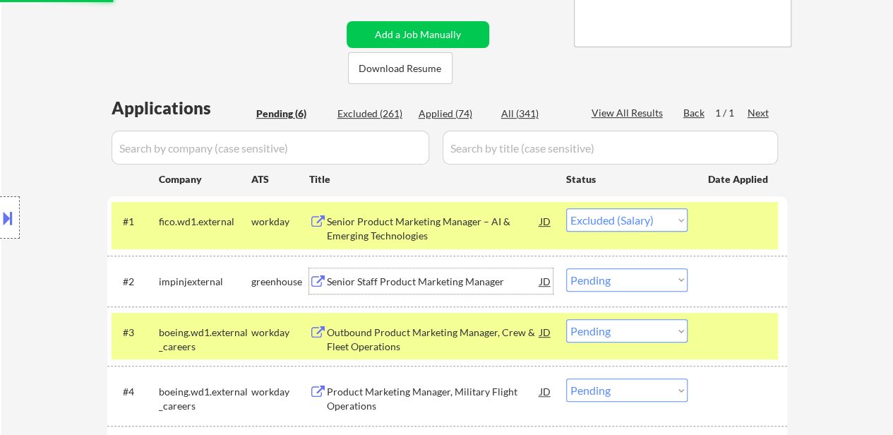
click at [380, 337] on div "Outbound Product Marketing Manager, Crew & Fleet Operations" at bounding box center [433, 339] width 213 height 28
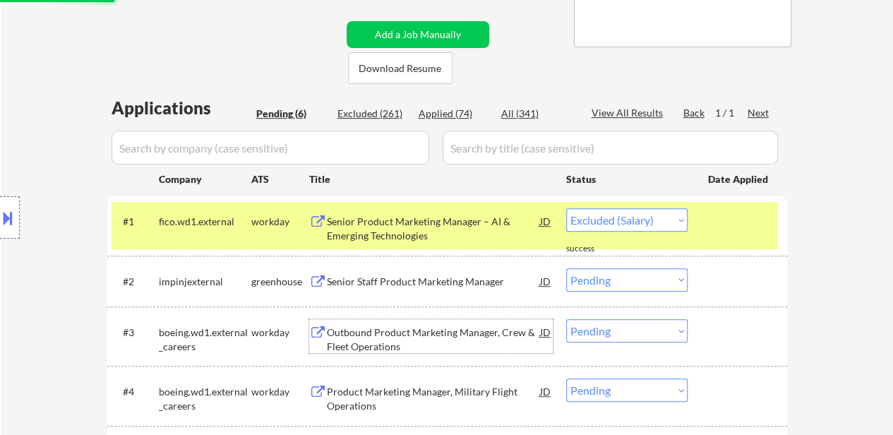
scroll to position [353, 0]
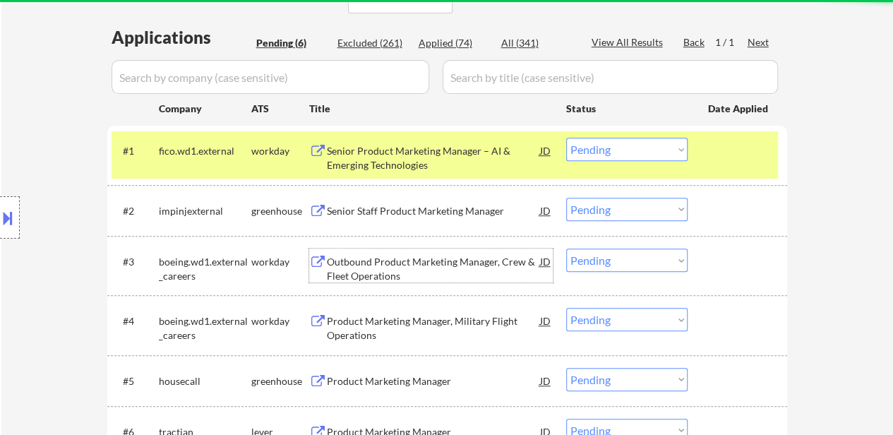
click at [430, 325] on div "Product Marketing Manager, Military Flight Operations" at bounding box center [433, 328] width 213 height 28
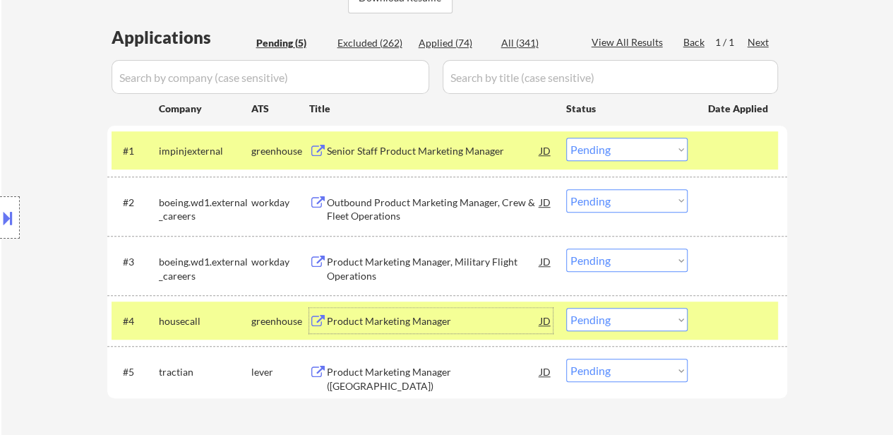
click at [739, 313] on div at bounding box center [739, 320] width 62 height 25
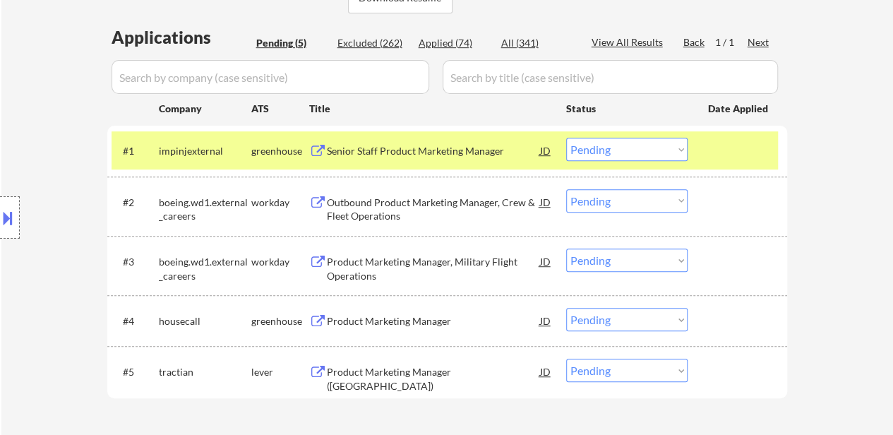
click at [432, 325] on div "Product Marketing Manager" at bounding box center [433, 321] width 213 height 14
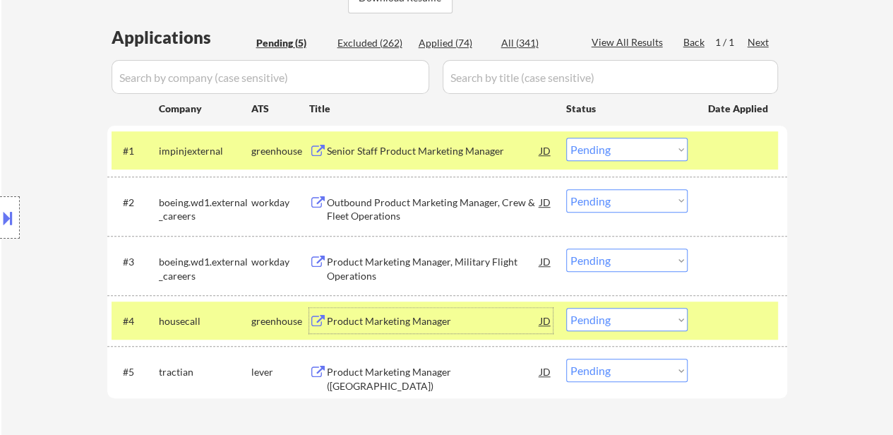
click at [396, 393] on div "#5 tractian lever Product Marketing Manager (US) JD Choose an option... Pending…" at bounding box center [447, 371] width 680 height 51
click at [408, 373] on div "Product Marketing Manager (US)" at bounding box center [433, 379] width 213 height 28
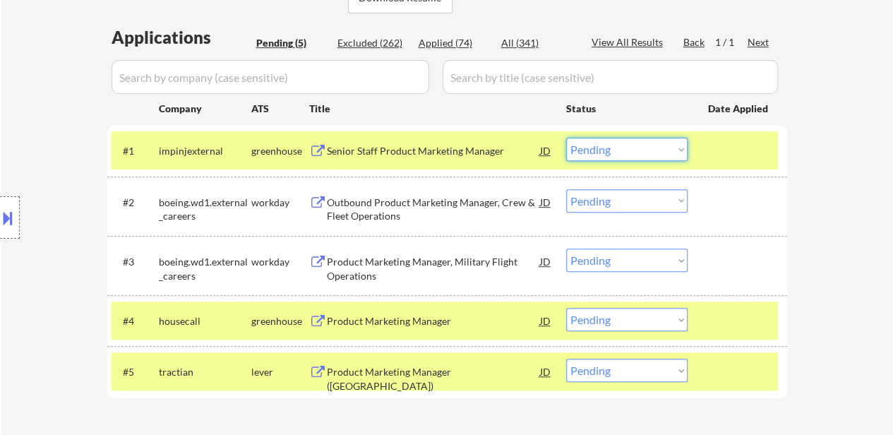
click at [605, 151] on select "Choose an option... Pending Applied Excluded (Questions) Excluded (Expired) Exc…" at bounding box center [626, 149] width 121 height 23
click at [566, 138] on select "Choose an option... Pending Applied Excluded (Questions) Excluded (Expired) Exc…" at bounding box center [626, 149] width 121 height 23
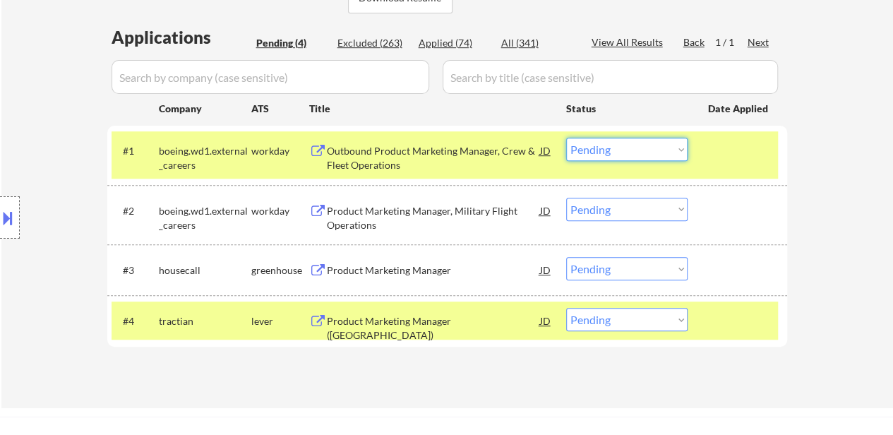
click at [631, 150] on select "Choose an option... Pending Applied Excluded (Questions) Excluded (Expired) Exc…" at bounding box center [626, 149] width 121 height 23
click at [566, 138] on select "Choose an option... Pending Applied Excluded (Questions) Excluded (Expired) Exc…" at bounding box center [626, 149] width 121 height 23
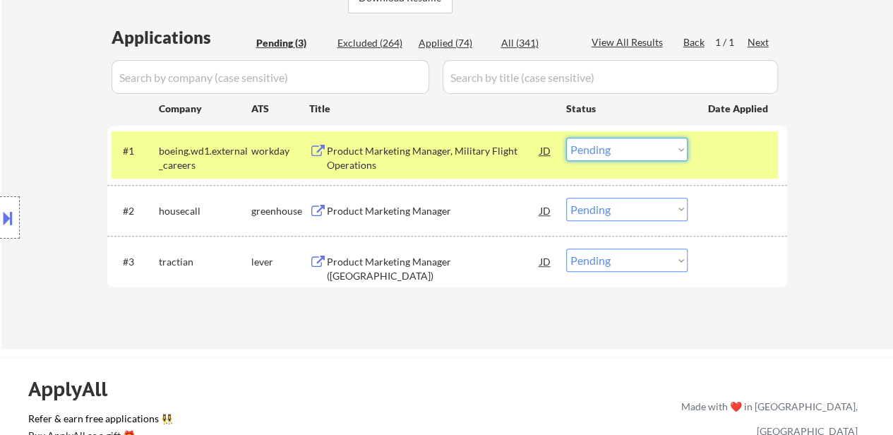
click at [635, 143] on select "Choose an option... Pending Applied Excluded (Questions) Excluded (Expired) Exc…" at bounding box center [626, 149] width 121 height 23
click at [566, 138] on select "Choose an option... Pending Applied Excluded (Questions) Excluded (Expired) Exc…" at bounding box center [626, 149] width 121 height 23
select select ""pending""
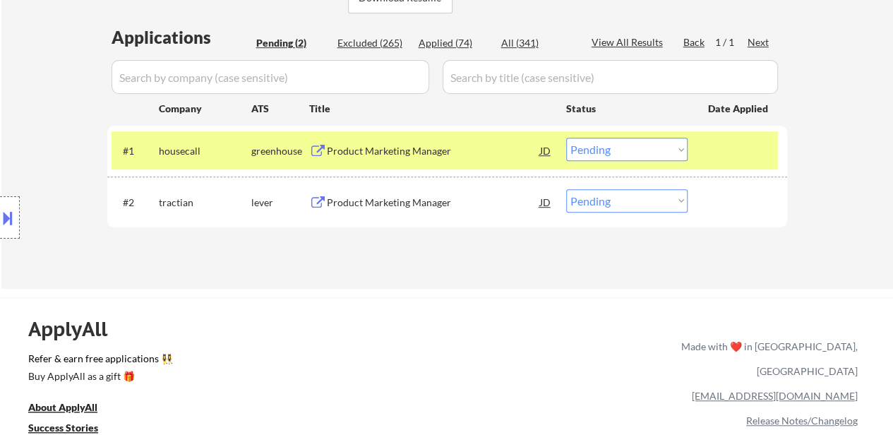
click at [638, 212] on select "Choose an option... Pending Applied Excluded (Questions) Excluded (Expired) Exc…" at bounding box center [626, 200] width 121 height 23
select select ""excluded__salary_""
click at [566, 189] on select "Choose an option... Pending Applied Excluded (Questions) Excluded (Expired) Exc…" at bounding box center [626, 200] width 121 height 23
click at [655, 143] on select "Choose an option... Pending Applied Excluded (Questions) Excluded (Expired) Exc…" at bounding box center [626, 149] width 121 height 23
select select ""excluded__salary_""
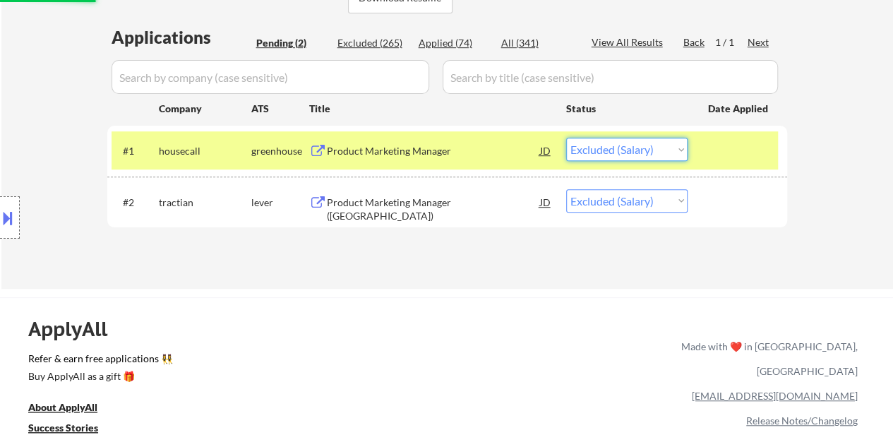
click at [566, 138] on select "Choose an option... Pending Applied Excluded (Questions) Excluded (Expired) Exc…" at bounding box center [626, 149] width 121 height 23
